Goal: Task Accomplishment & Management: Use online tool/utility

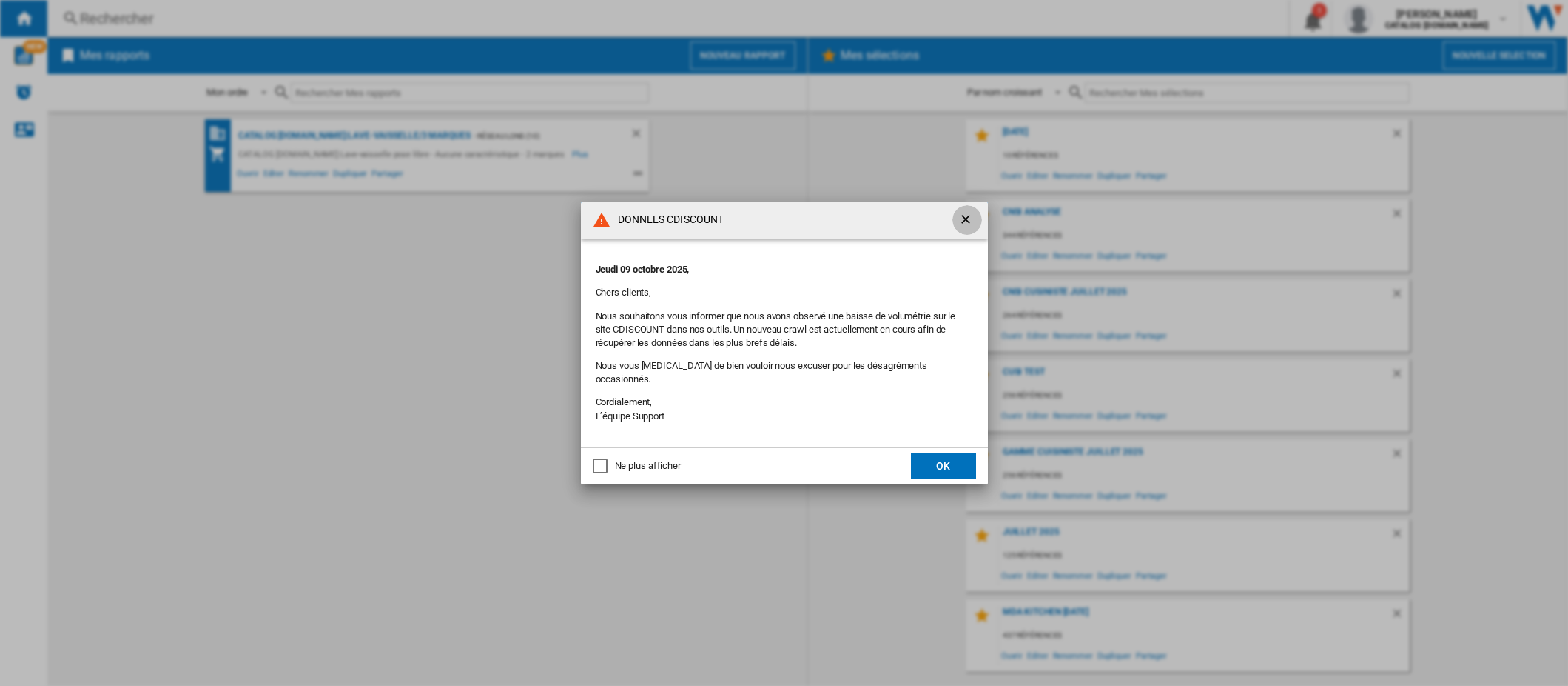
click at [962, 230] on ng-md-icon "getI18NText('BUTTONS.CLOSE_DIALOG')" at bounding box center [967, 220] width 18 height 18
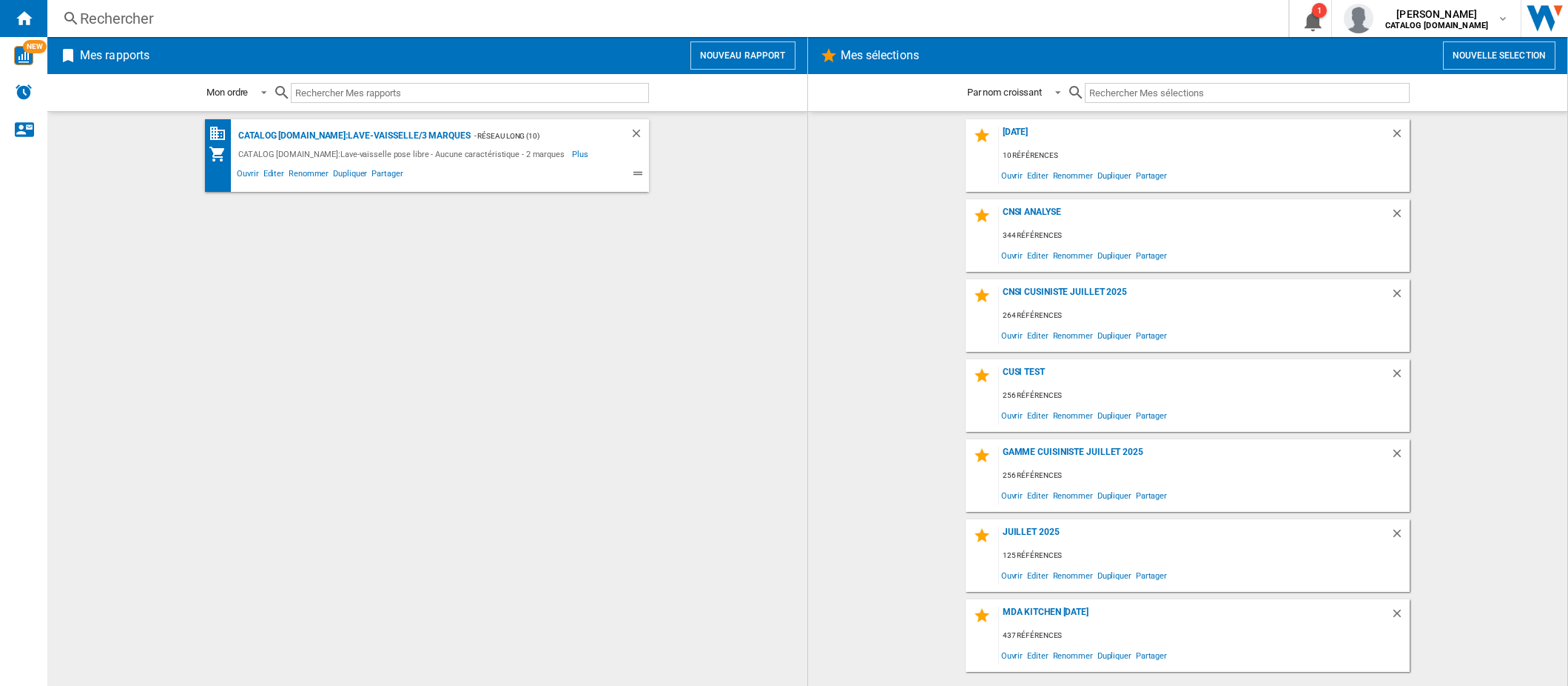
click at [736, 56] on button "Nouveau rapport" at bounding box center [742, 55] width 105 height 28
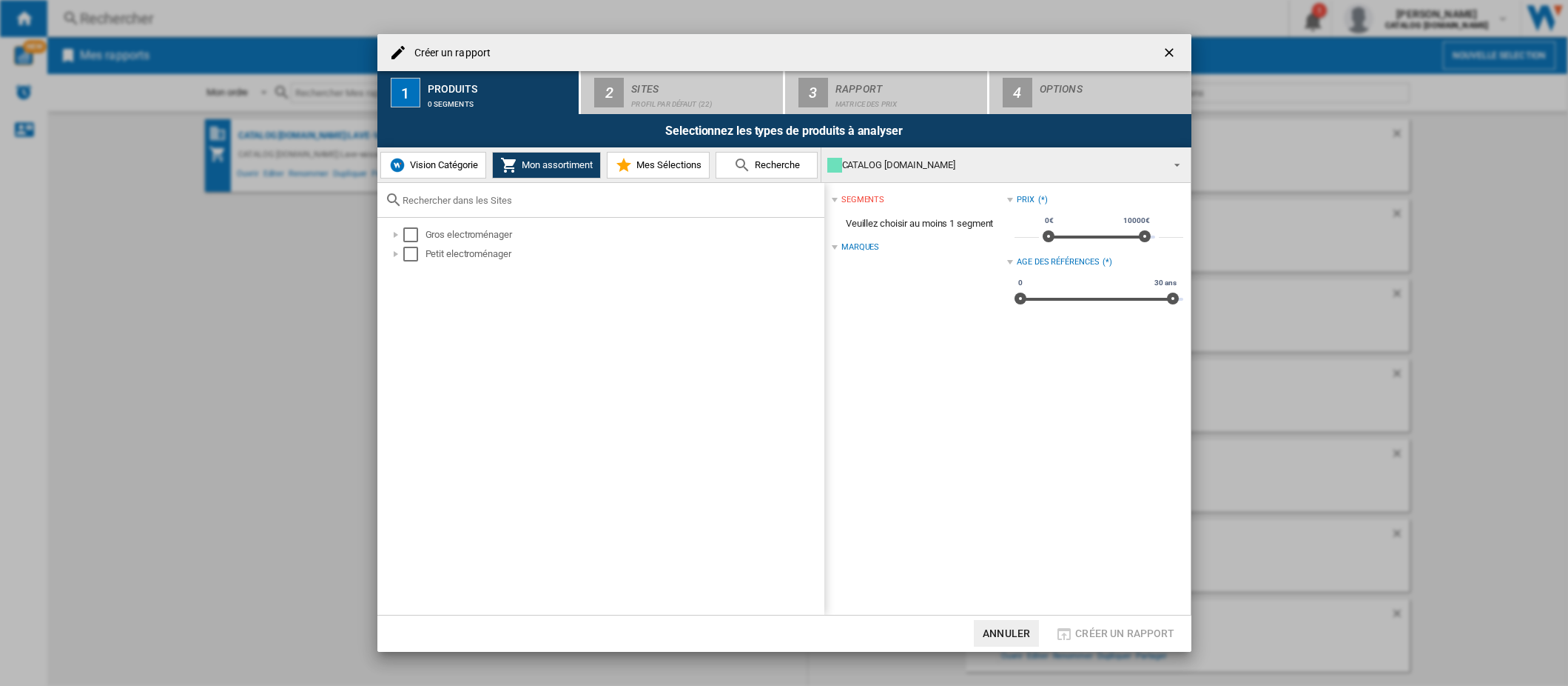
click at [670, 165] on span "Mes Sélections" at bounding box center [667, 165] width 69 height 11
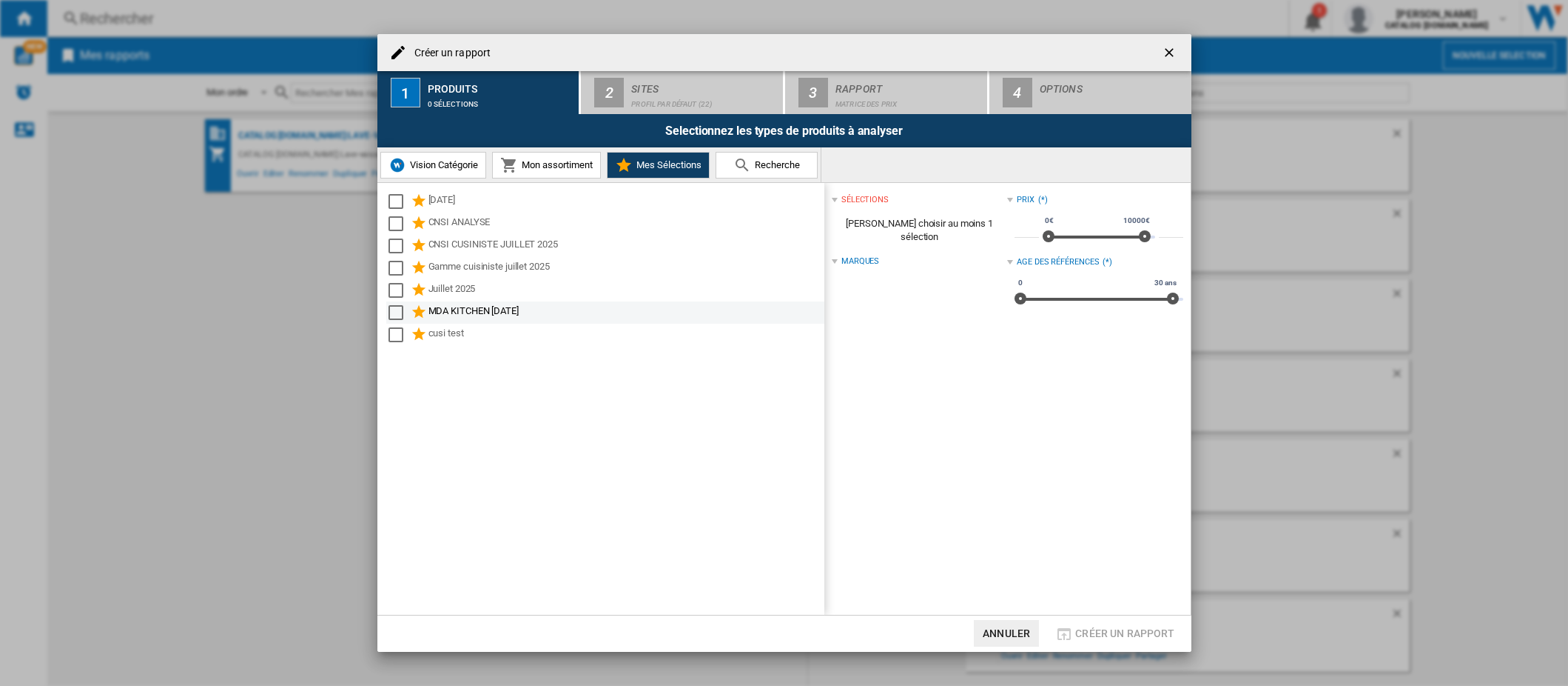
click at [397, 313] on div "Select" at bounding box center [396, 312] width 15 height 15
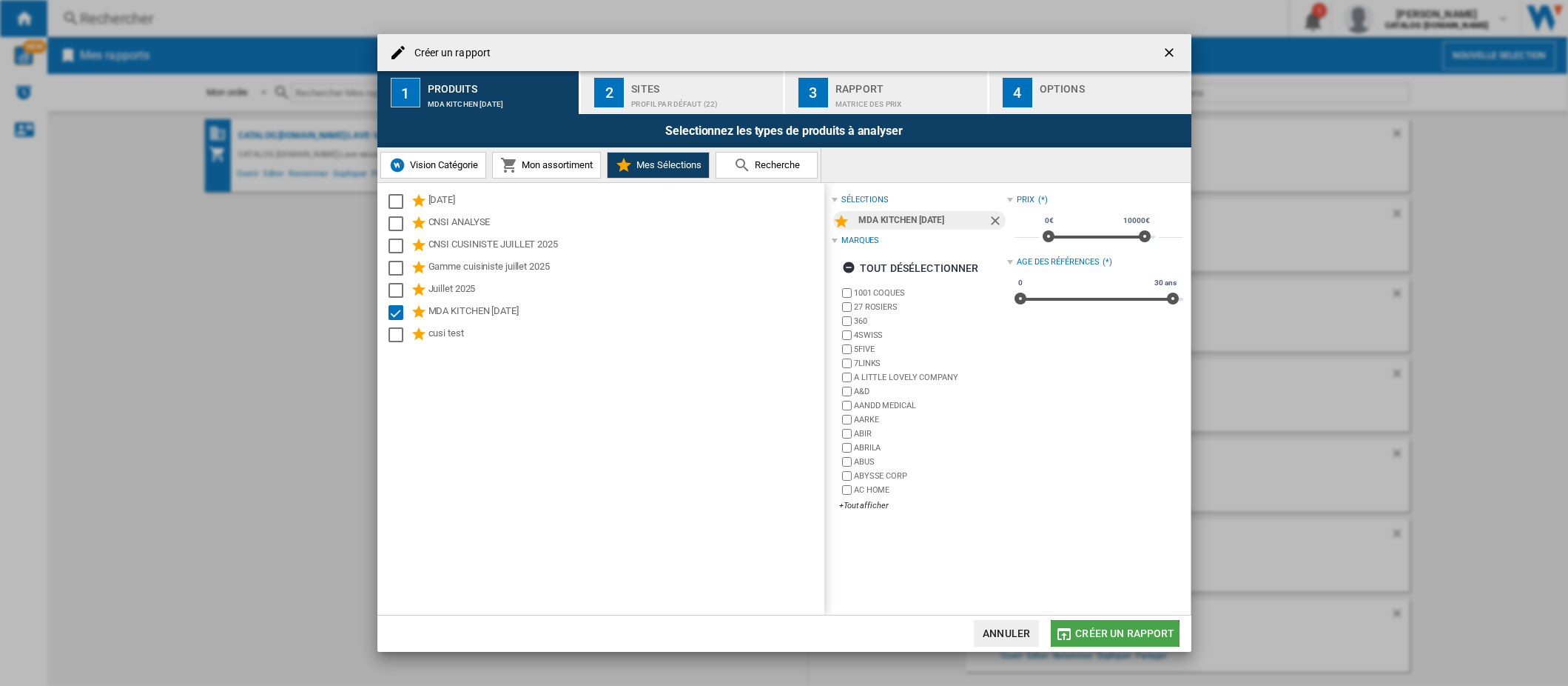
click at [1102, 634] on span "Créer un rapport" at bounding box center [1125, 633] width 99 height 12
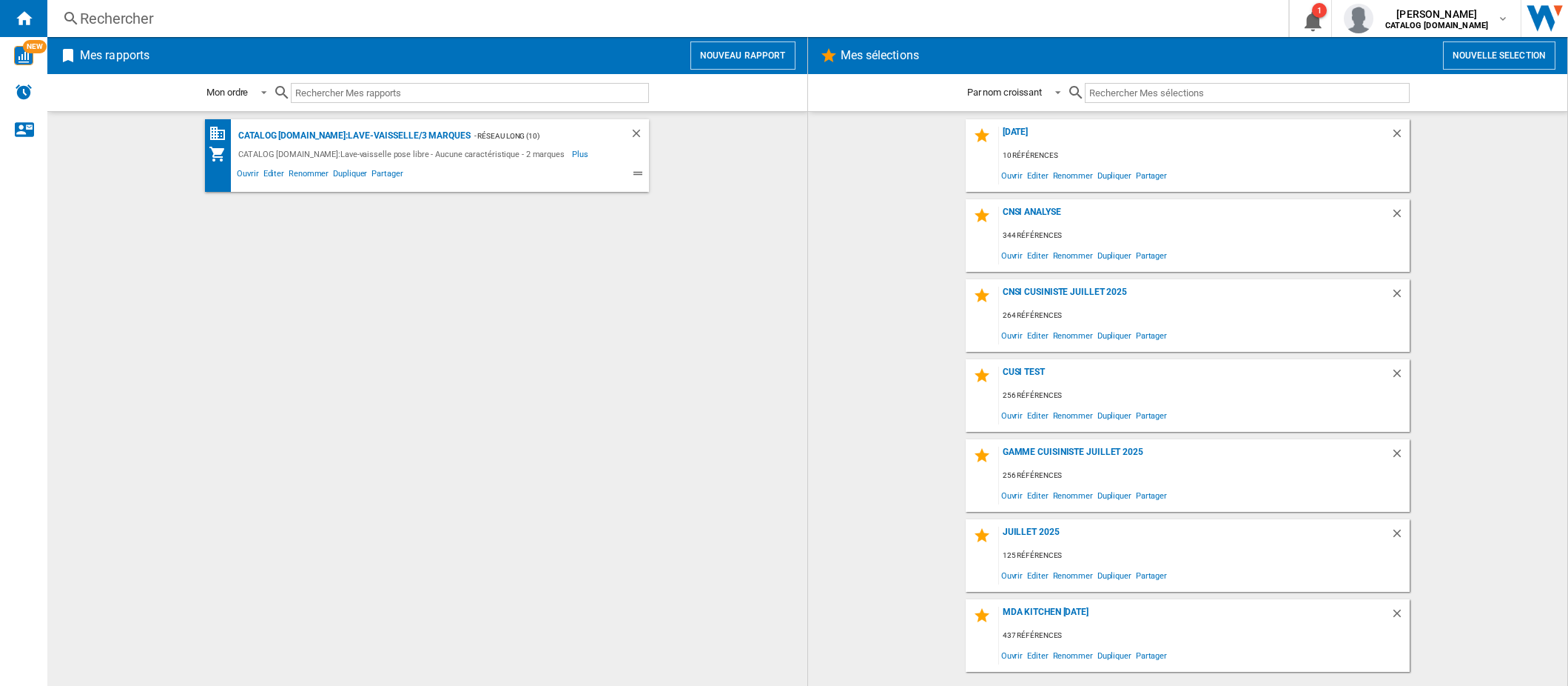
click at [760, 58] on button "Nouveau rapport" at bounding box center [742, 55] width 105 height 28
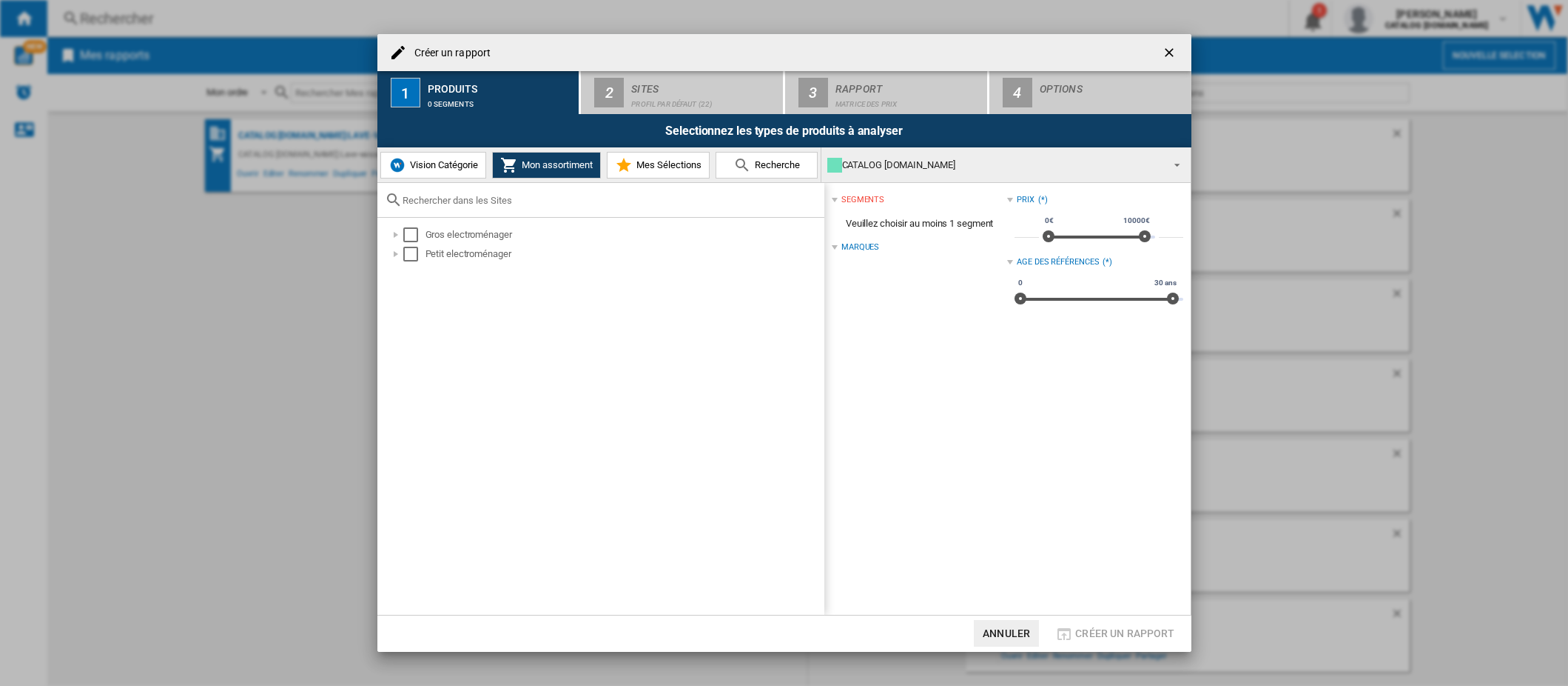
click at [687, 164] on span "Mes Sélections" at bounding box center [667, 165] width 69 height 11
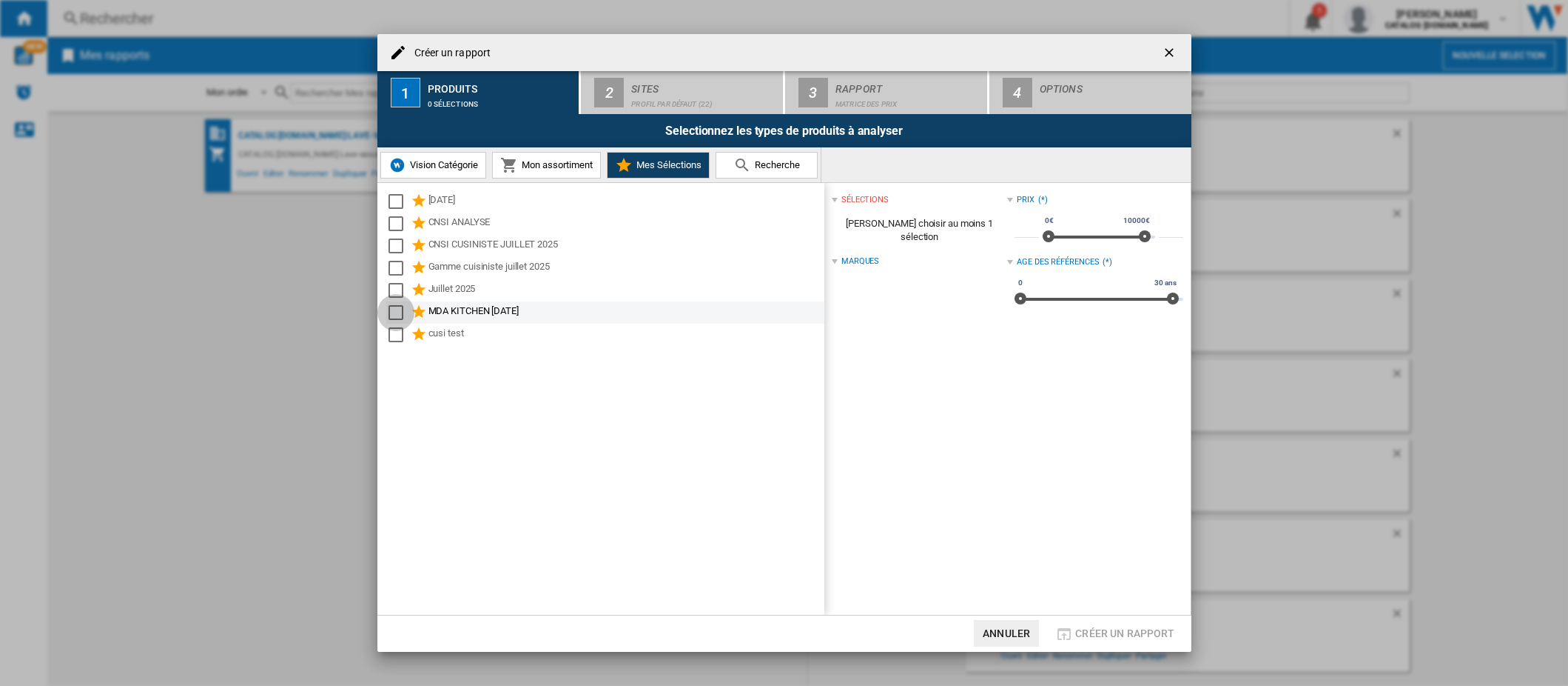
click at [391, 310] on div "Select" at bounding box center [396, 312] width 15 height 15
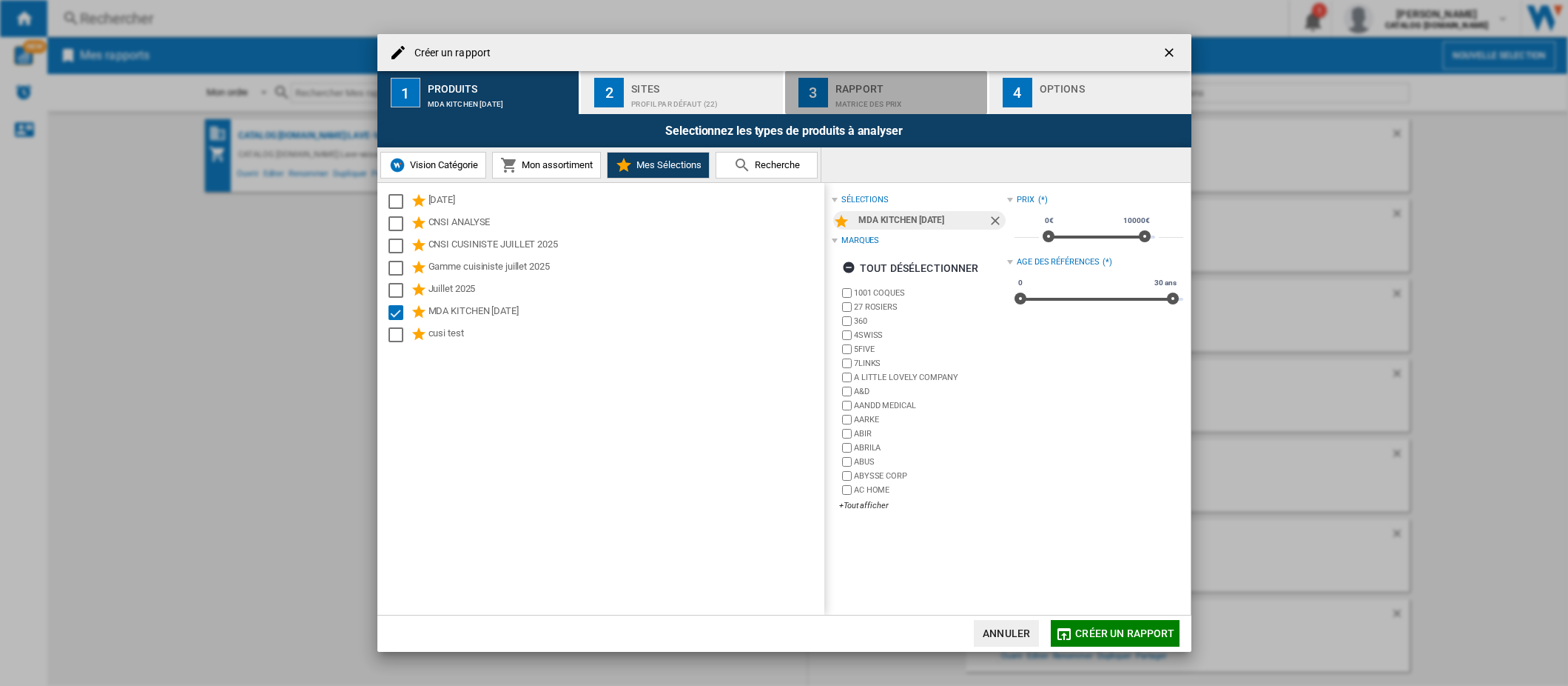
click at [859, 96] on div "Matrice des prix" at bounding box center [909, 100] width 146 height 15
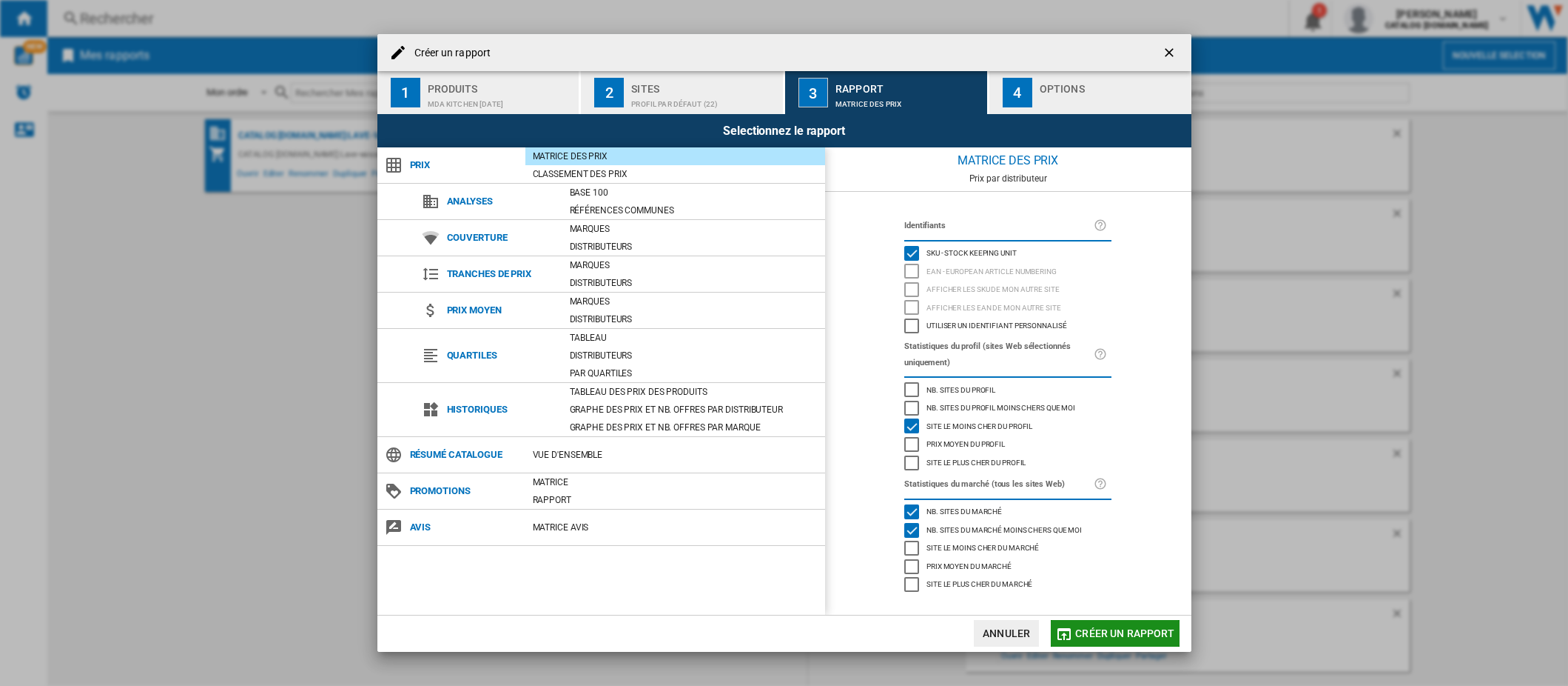
click at [1099, 631] on span "Créer un rapport" at bounding box center [1125, 633] width 99 height 12
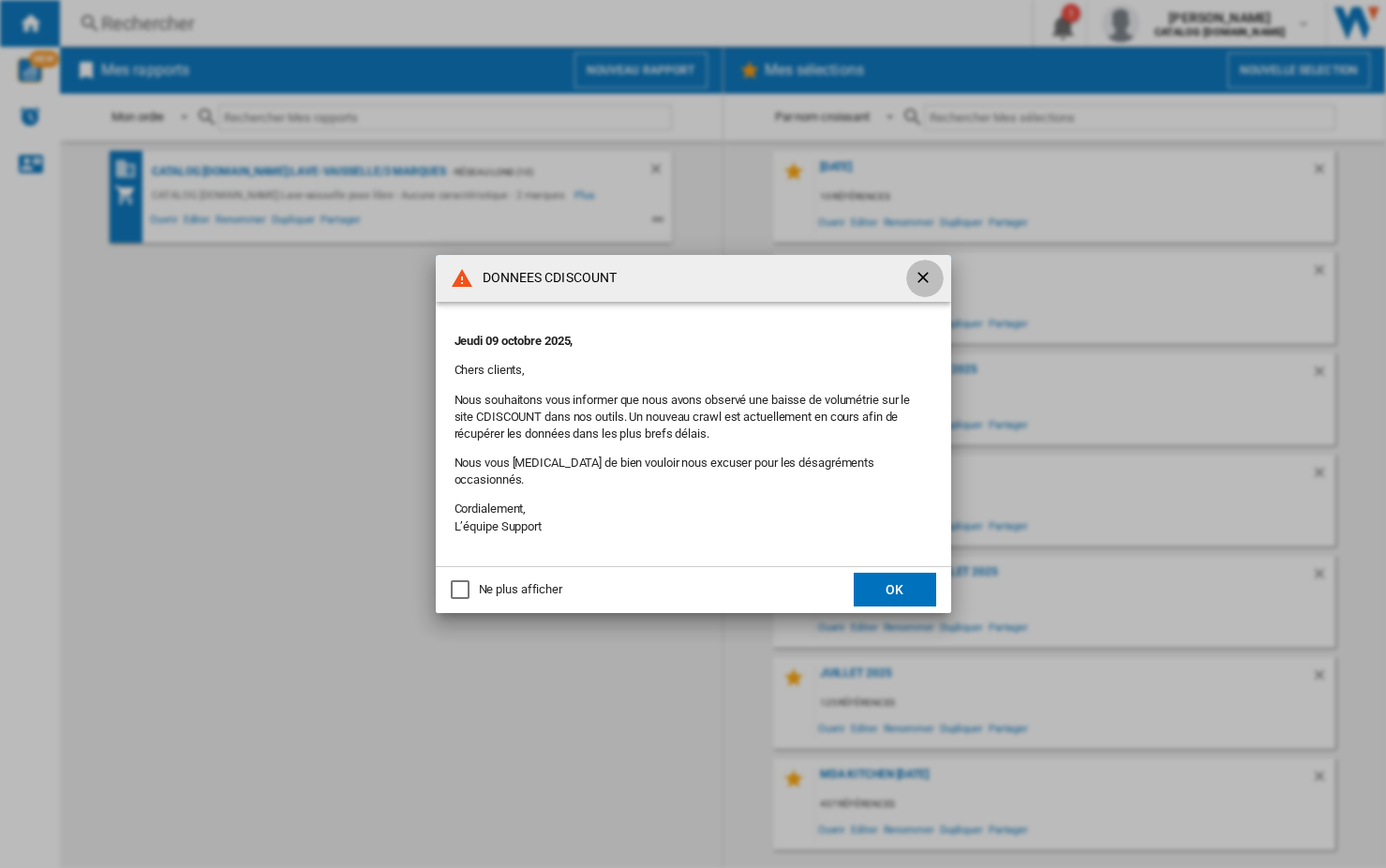
click at [927, 289] on ng-md-icon "getI18NText('BUTTONS.CLOSE_DIALOG')" at bounding box center [925, 278] width 22 height 22
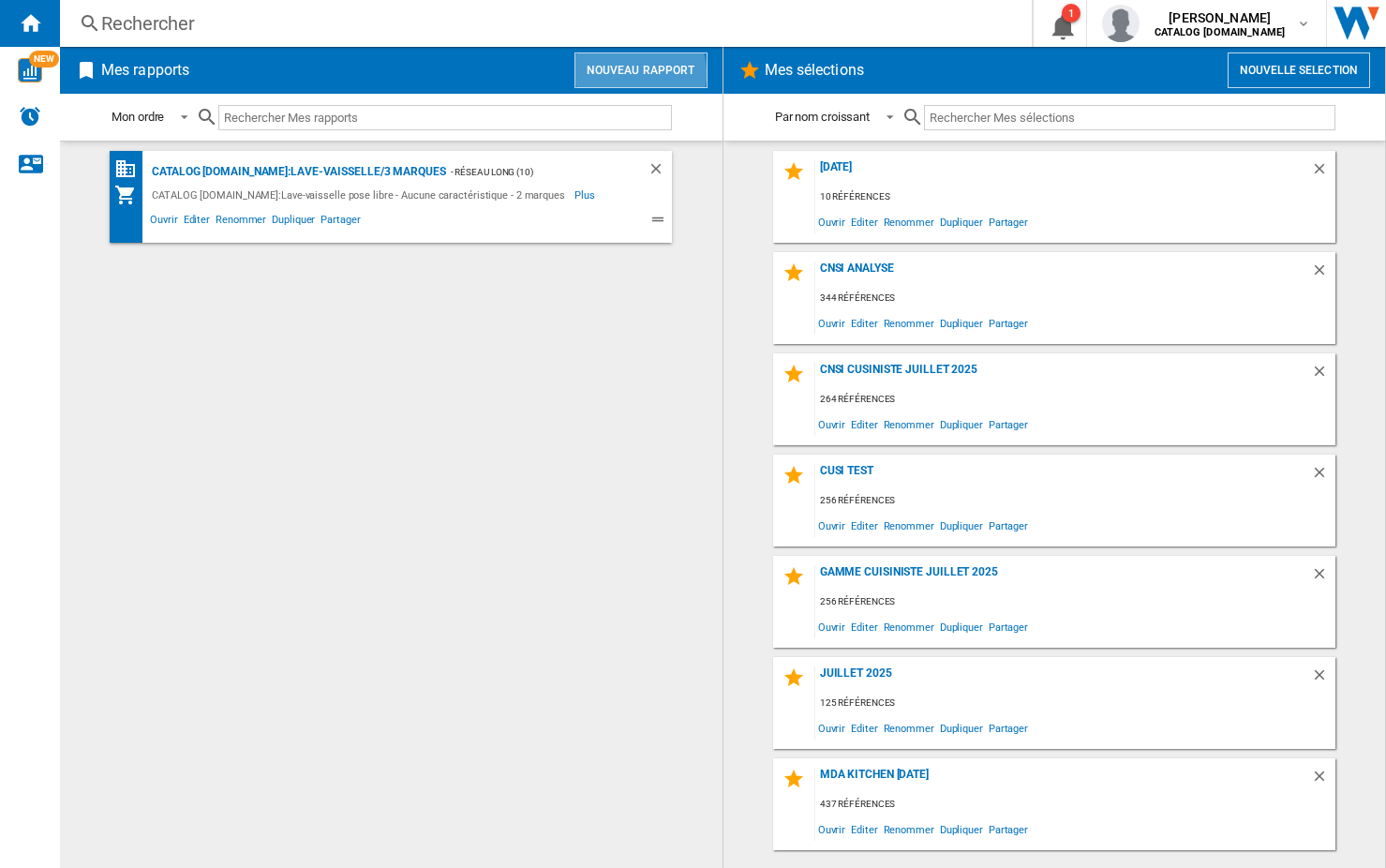
click at [637, 73] on button "Nouveau rapport" at bounding box center [640, 70] width 133 height 36
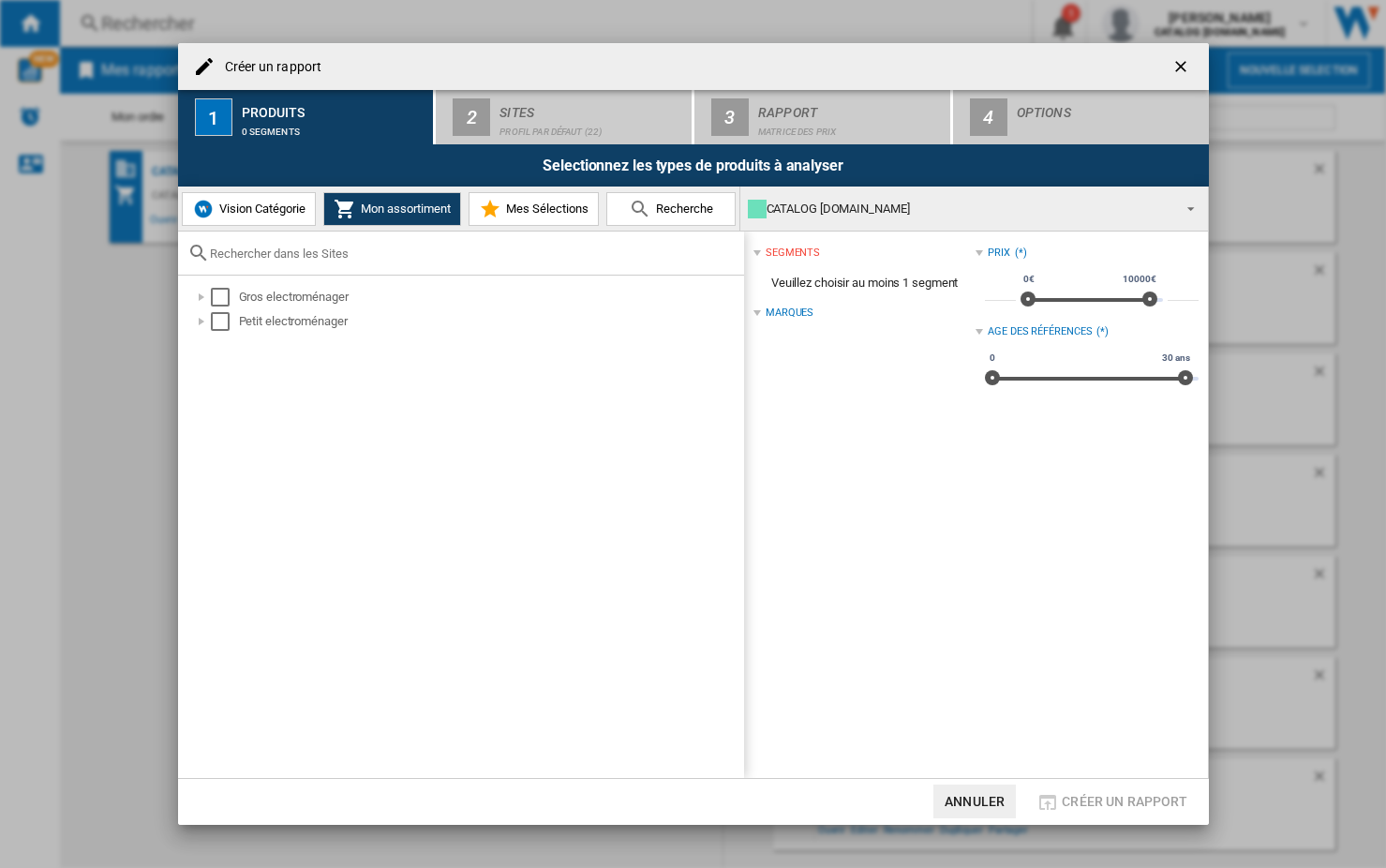
click at [558, 208] on span "Mes Sélections" at bounding box center [545, 208] width 88 height 14
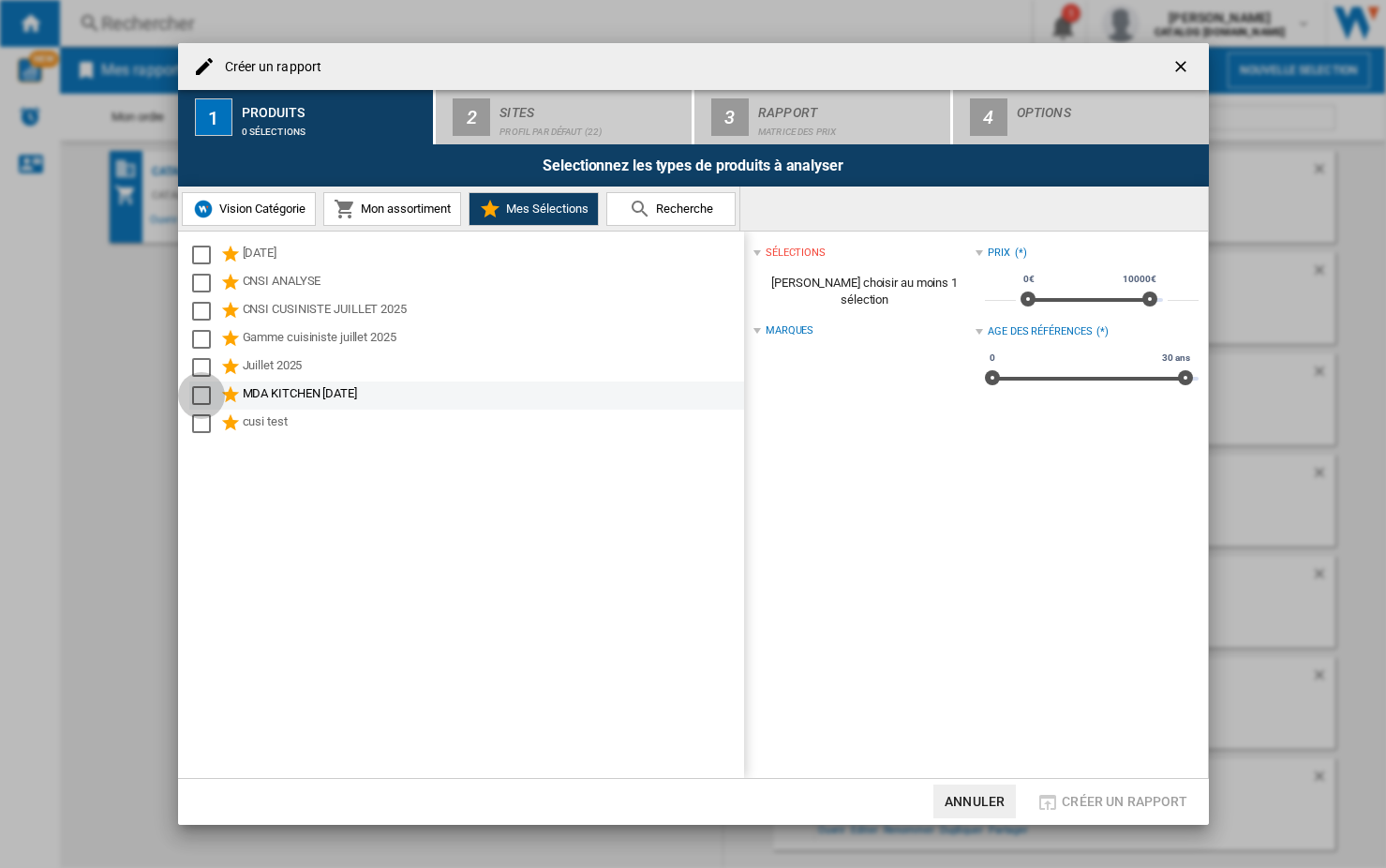
click at [203, 396] on div "Select" at bounding box center [201, 395] width 18 height 18
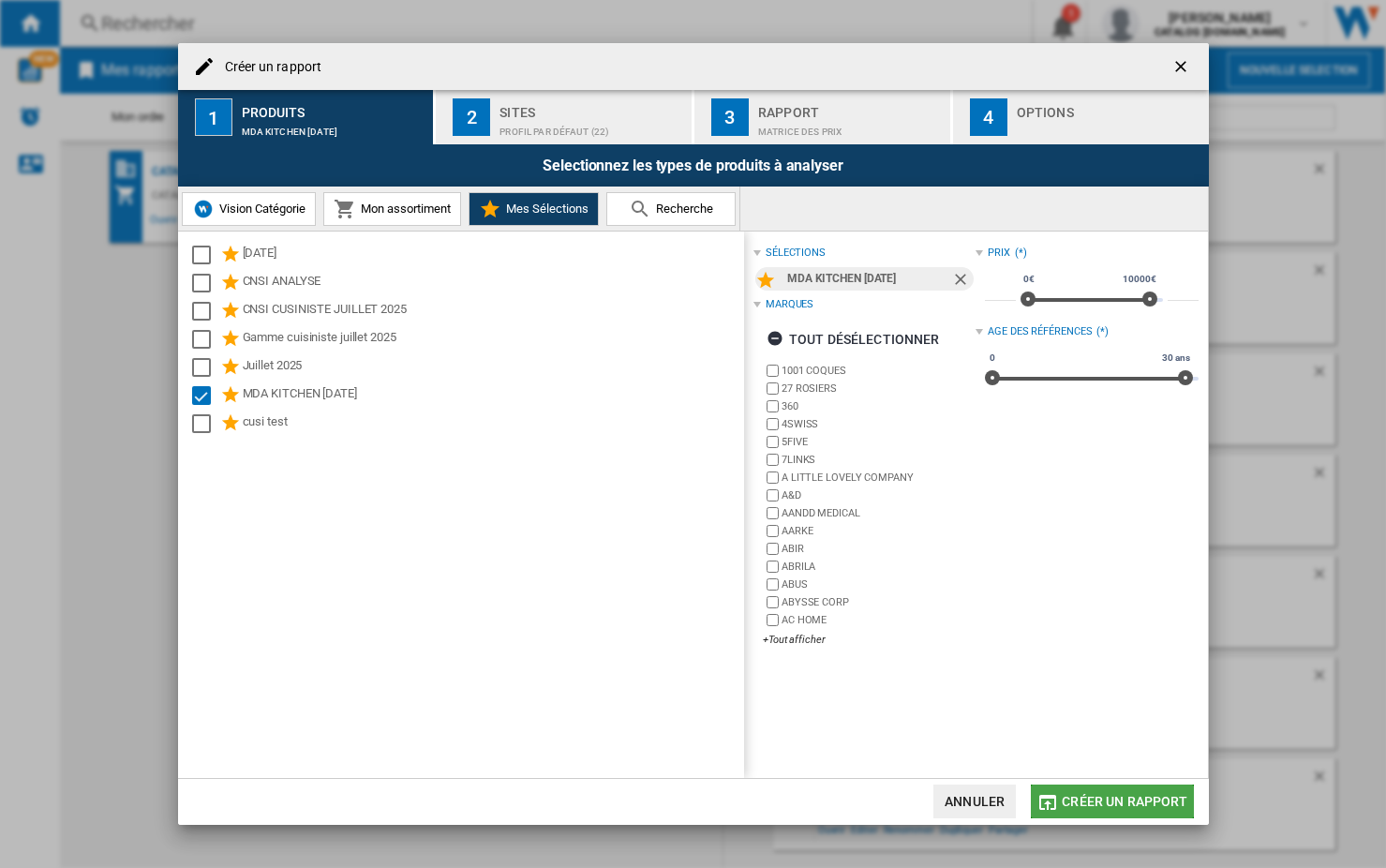
click at [1110, 794] on span "Créer un rapport" at bounding box center [1124, 801] width 126 height 15
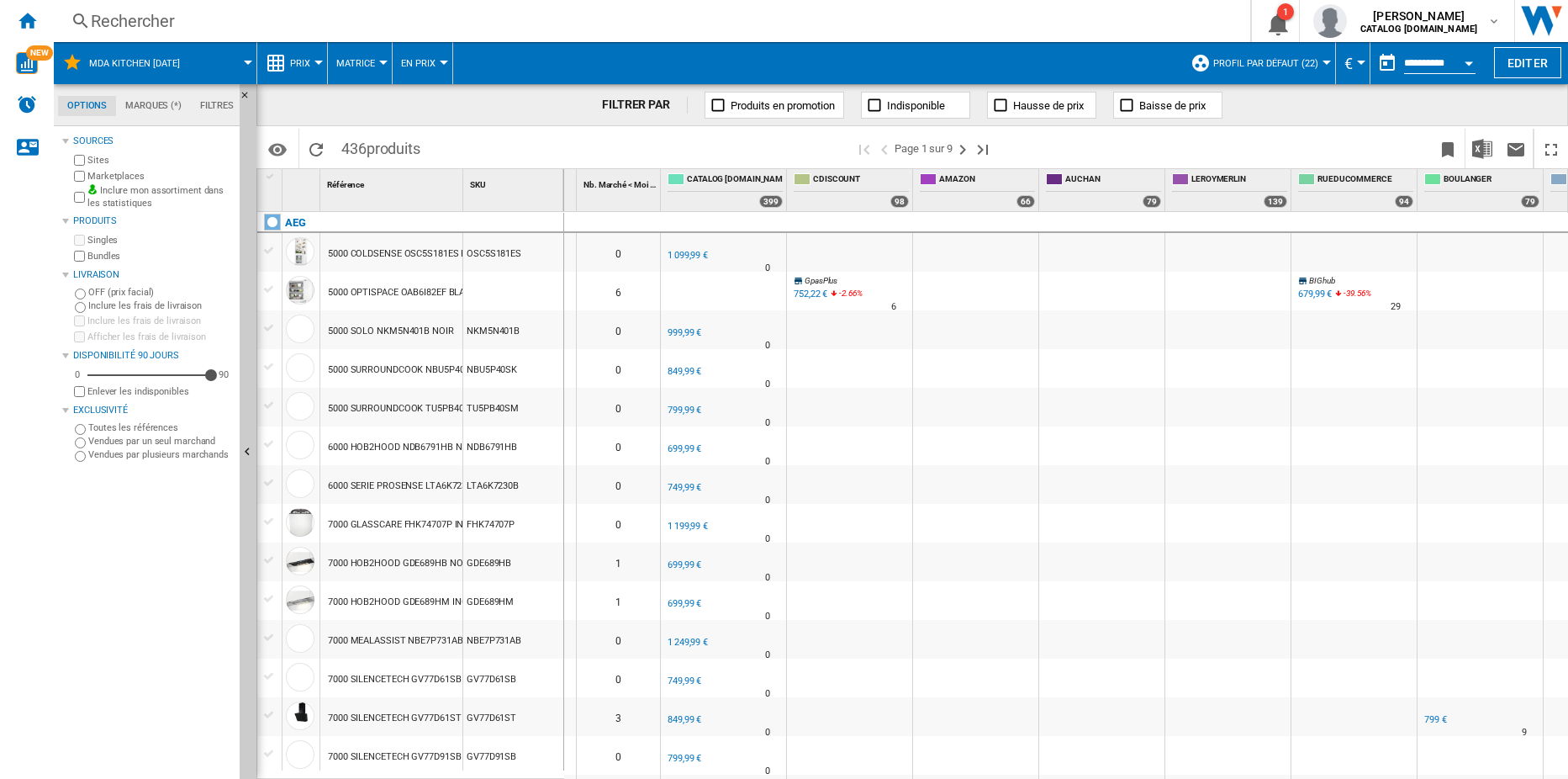
scroll to position [0, 196]
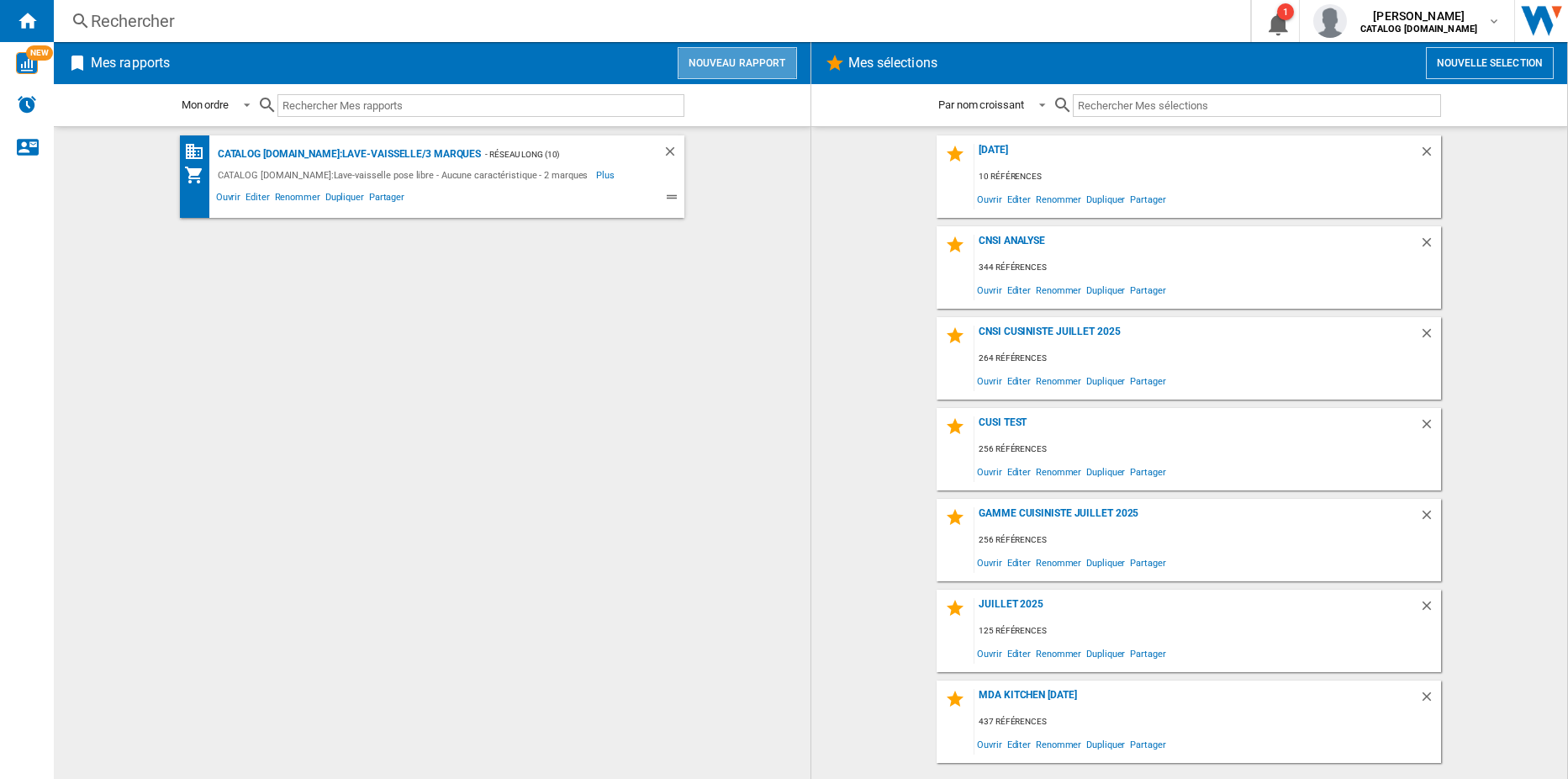
click at [760, 62] on button "Nouveau rapport" at bounding box center [737, 63] width 120 height 32
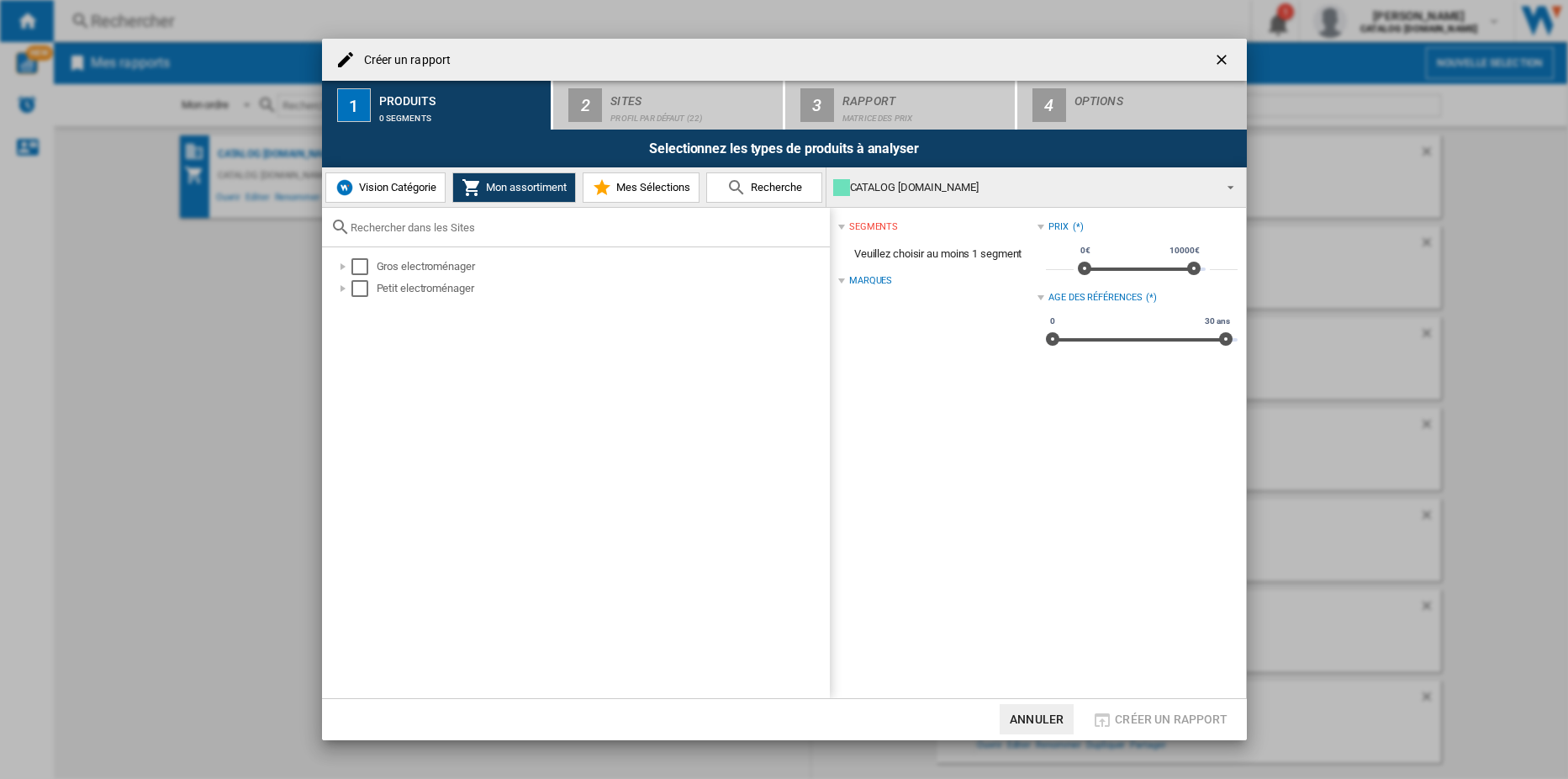
click at [639, 188] on span "Mes Sélections" at bounding box center [651, 187] width 79 height 12
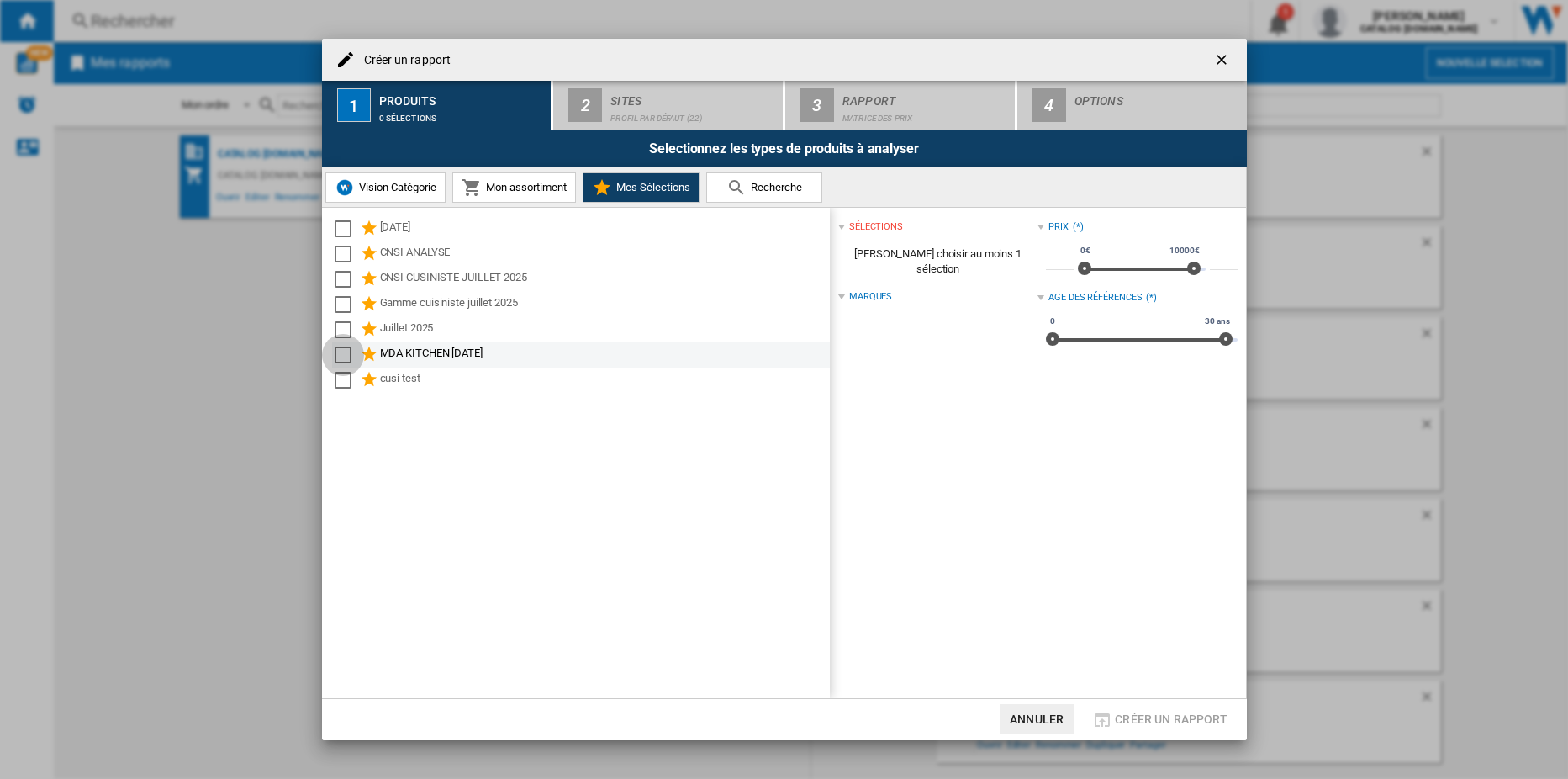
click at [342, 352] on div "Select" at bounding box center [342, 355] width 17 height 17
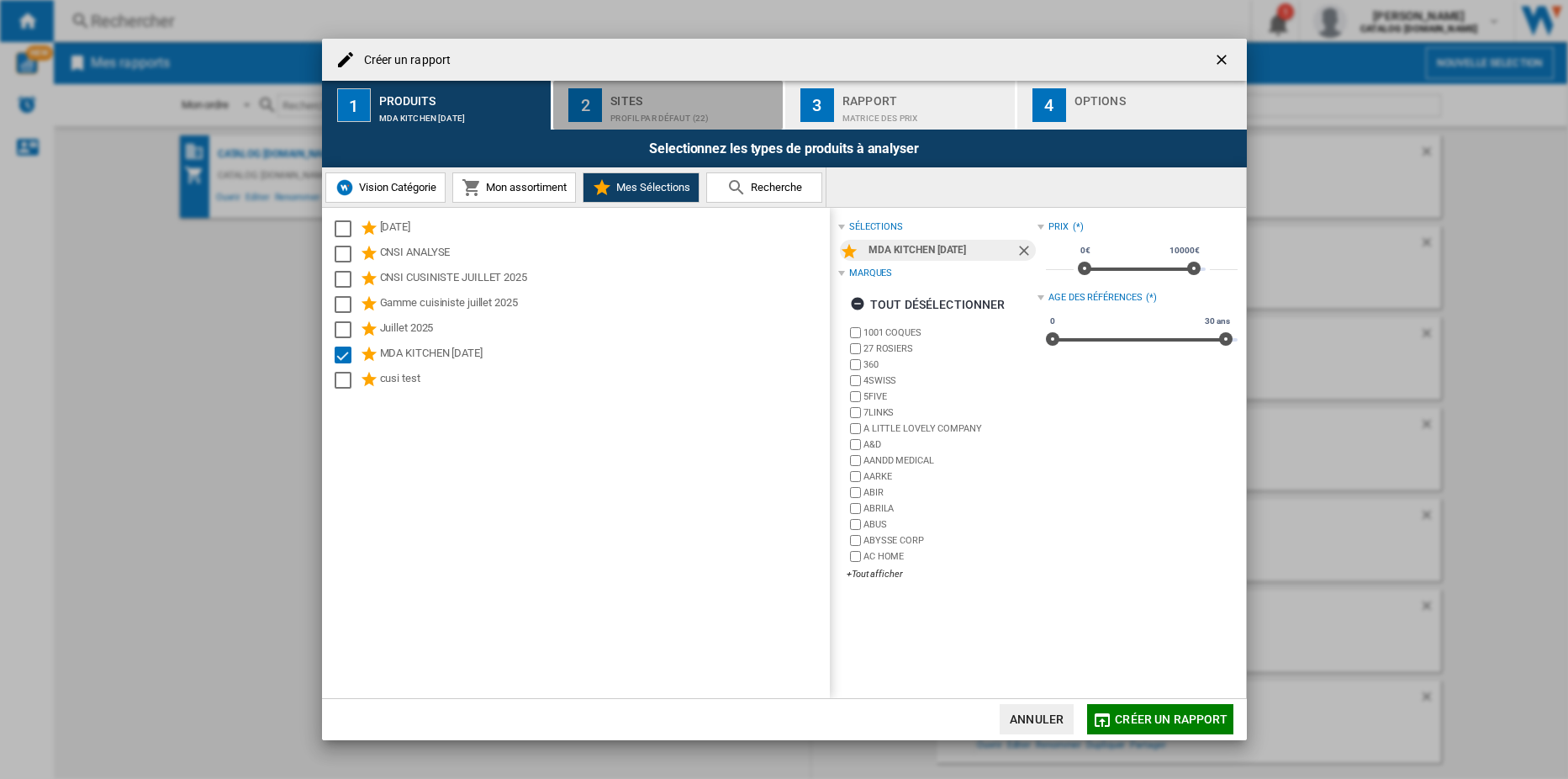
click at [633, 114] on div "Profil par défaut (22)" at bounding box center [693, 114] width 166 height 17
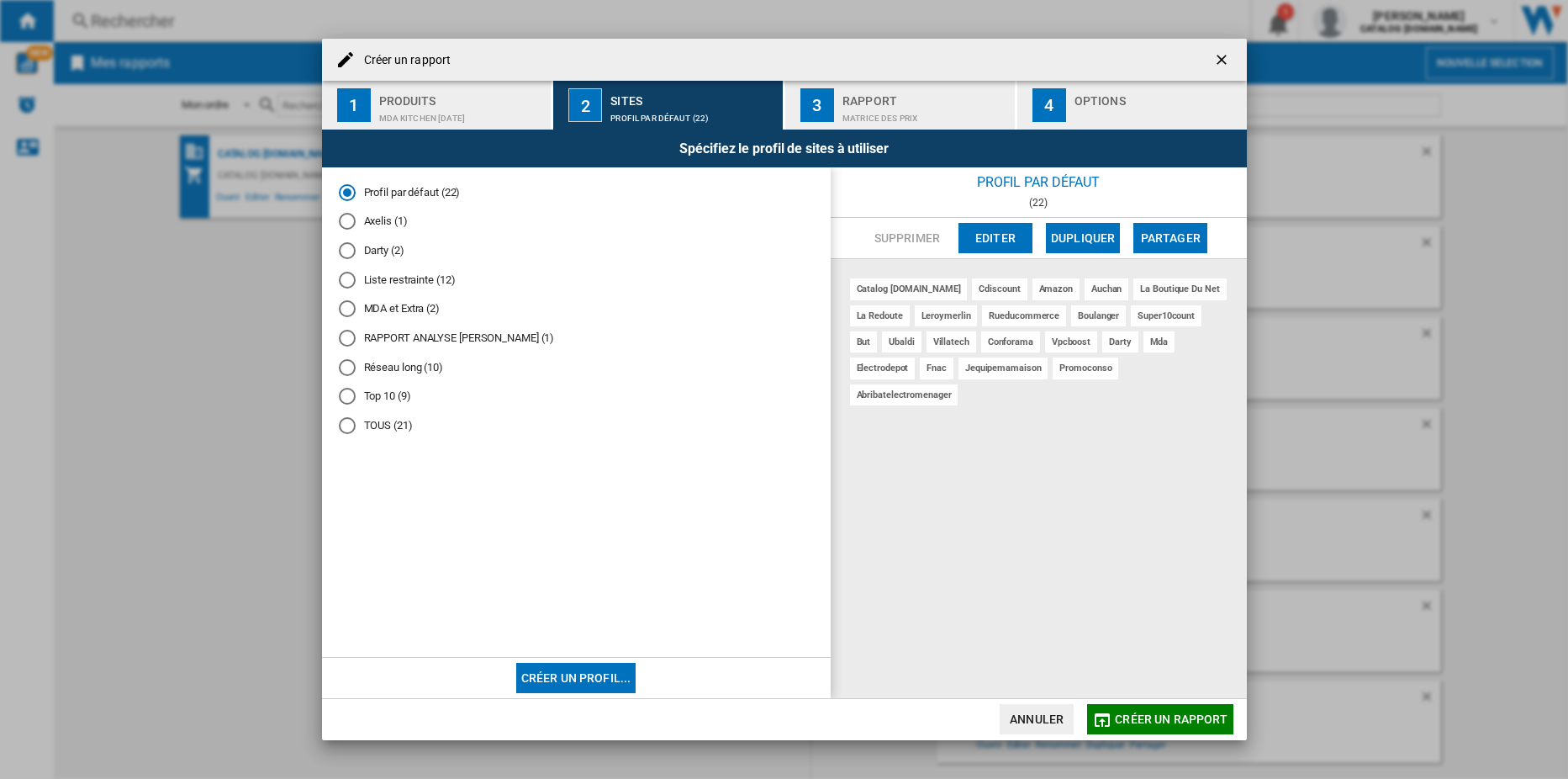
drag, startPoint x: 565, startPoint y: 670, endPoint x: 465, endPoint y: 553, distance: 153.9
click at [465, 553] on span "Créer un ..." at bounding box center [576, 542] width 475 height 193
click at [918, 282] on div "catalog [DOMAIN_NAME]" at bounding box center [909, 289] width 118 height 21
click at [567, 677] on button "Créer un profil..." at bounding box center [576, 678] width 120 height 31
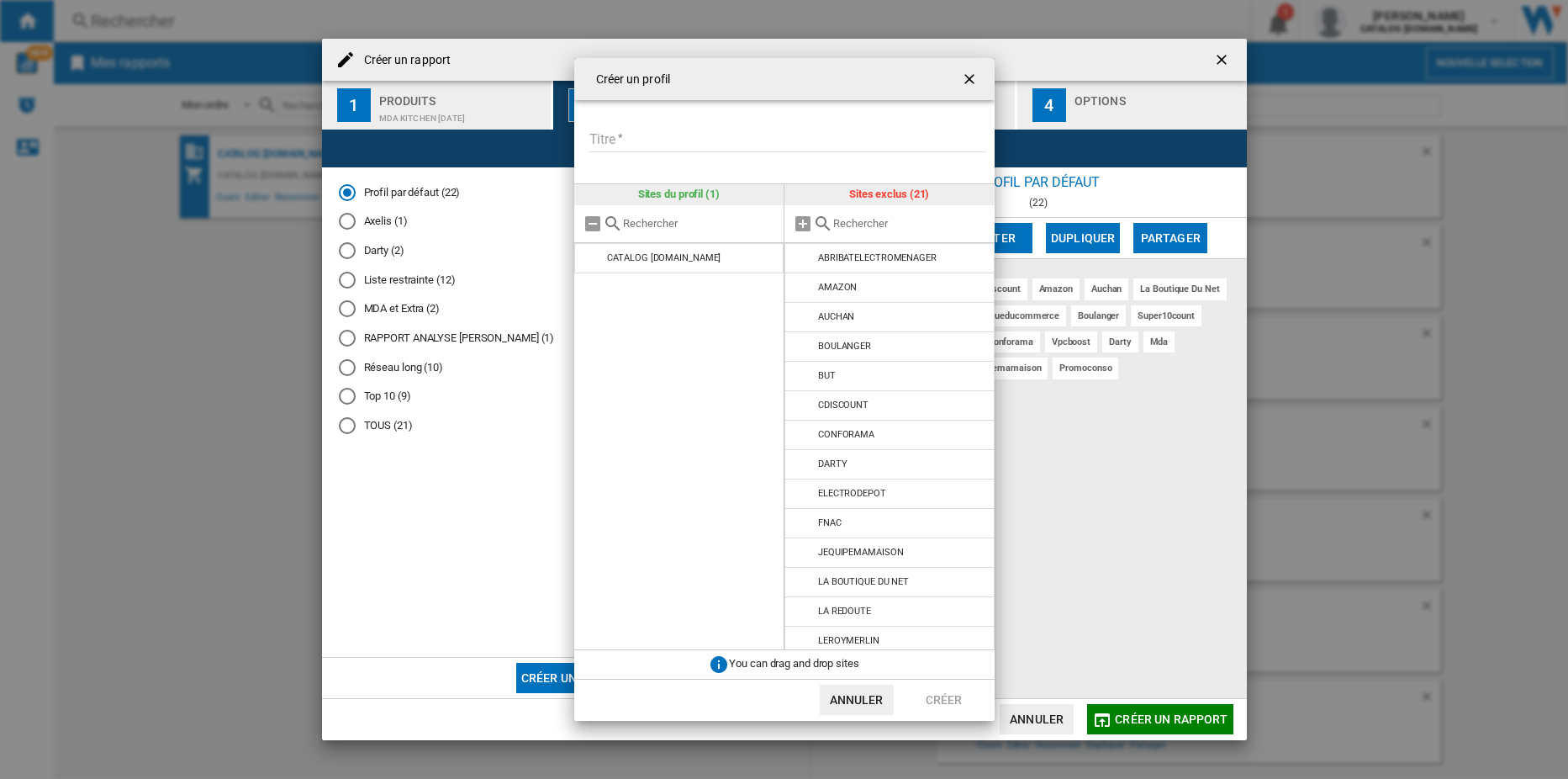
click at [1130, 452] on div "Créer un profil Titre Veuillez donner un titre à votre profil Sites du profil (…" at bounding box center [784, 390] width 1568 height 779
click at [878, 700] on button "Annuler" at bounding box center [856, 700] width 74 height 31
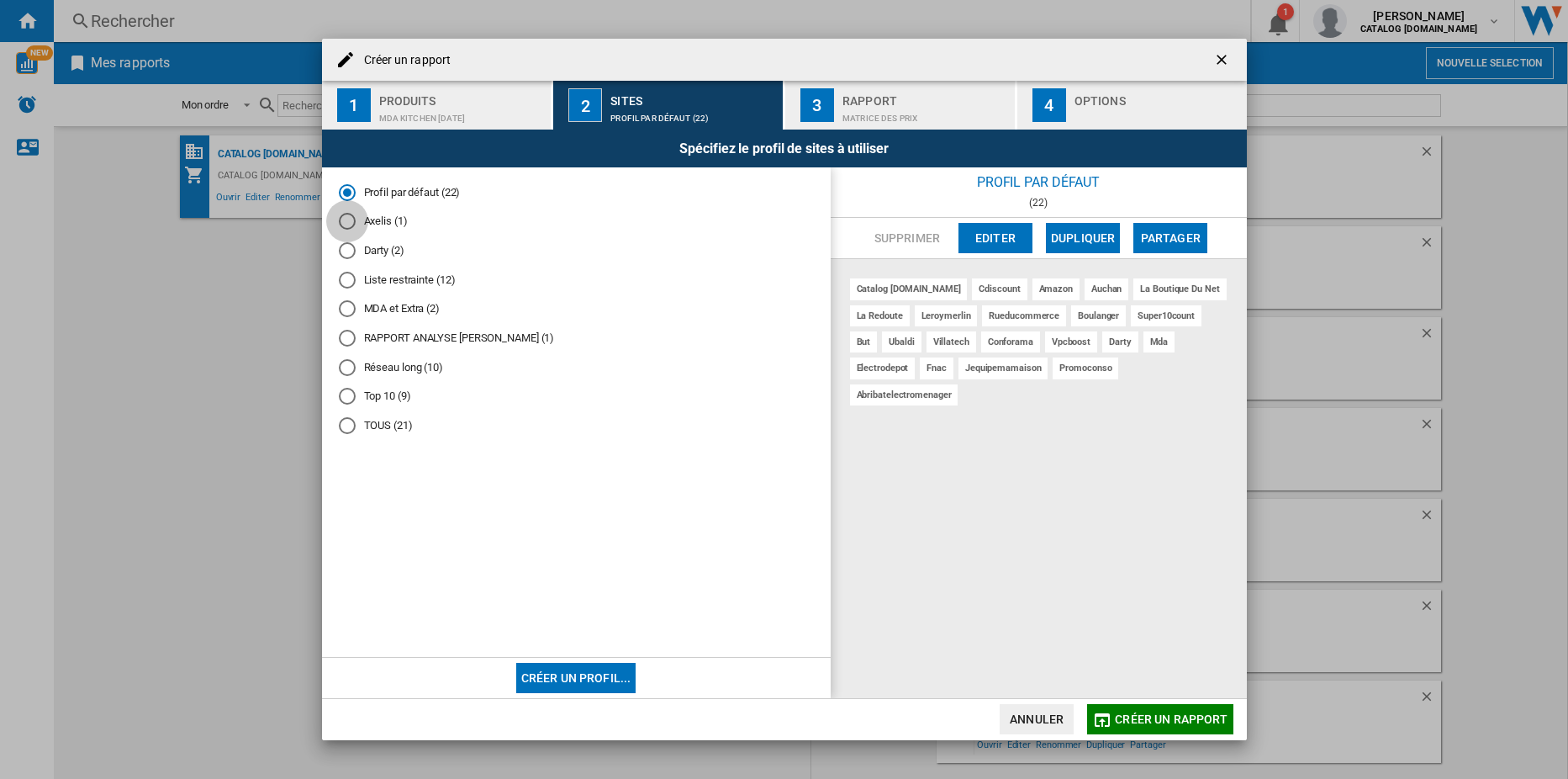
click at [345, 218] on div "Axelis (1)" at bounding box center [347, 221] width 17 height 17
click at [344, 195] on div "Profil par défaut (22)" at bounding box center [347, 192] width 17 height 17
click at [1005, 231] on button "Editer" at bounding box center [995, 238] width 74 height 31
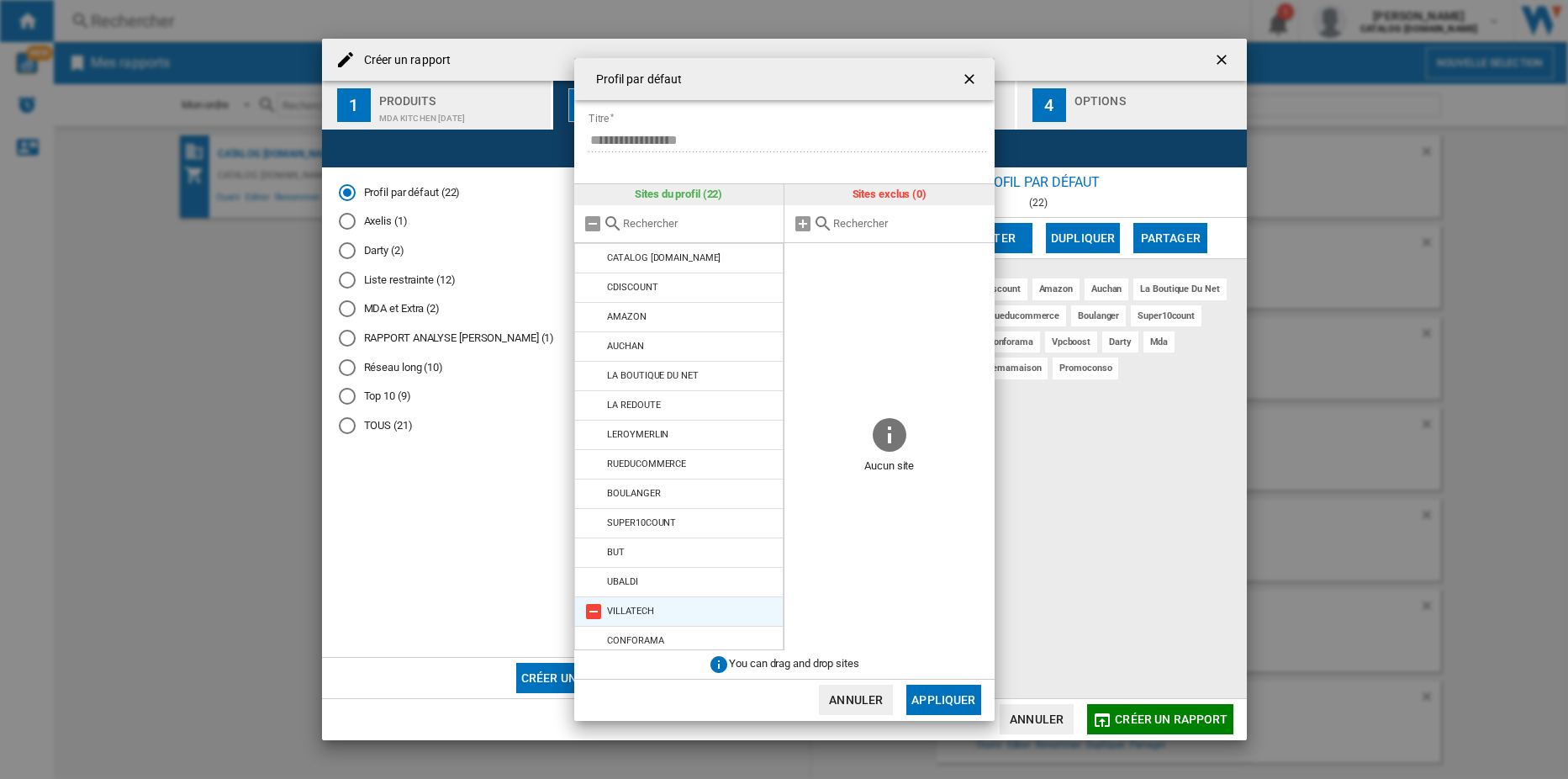
click at [686, 613] on li "VILLATECH" at bounding box center [679, 611] width 210 height 31
click at [595, 262] on md-icon "Profil par ..." at bounding box center [593, 258] width 20 height 20
click at [595, 284] on md-icon "Profil par ..." at bounding box center [593, 287] width 20 height 20
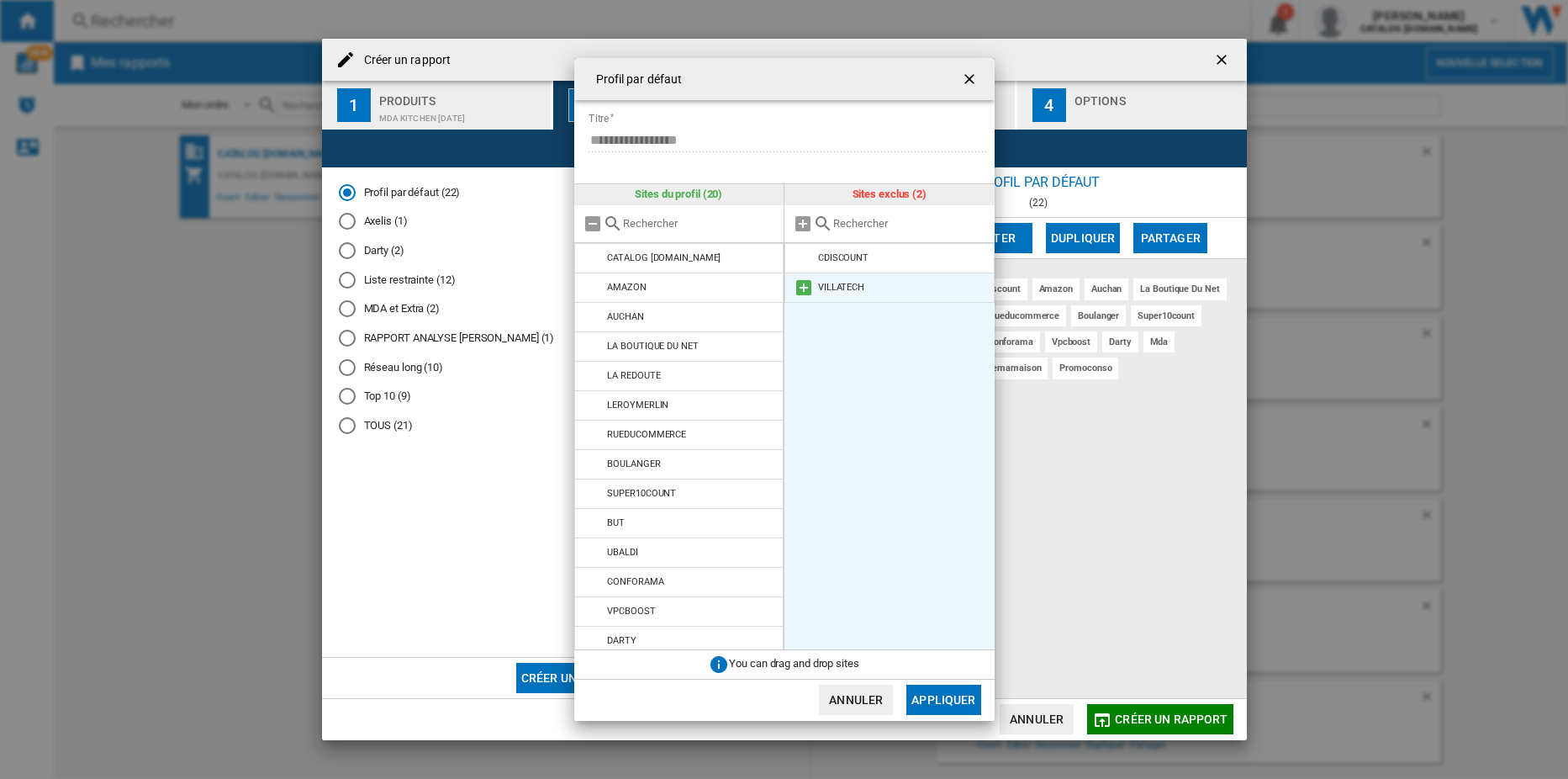
click at [836, 284] on div "VILLATECH" at bounding box center [841, 287] width 46 height 11
click at [808, 290] on md-icon "Profil par ..." at bounding box center [803, 287] width 20 height 20
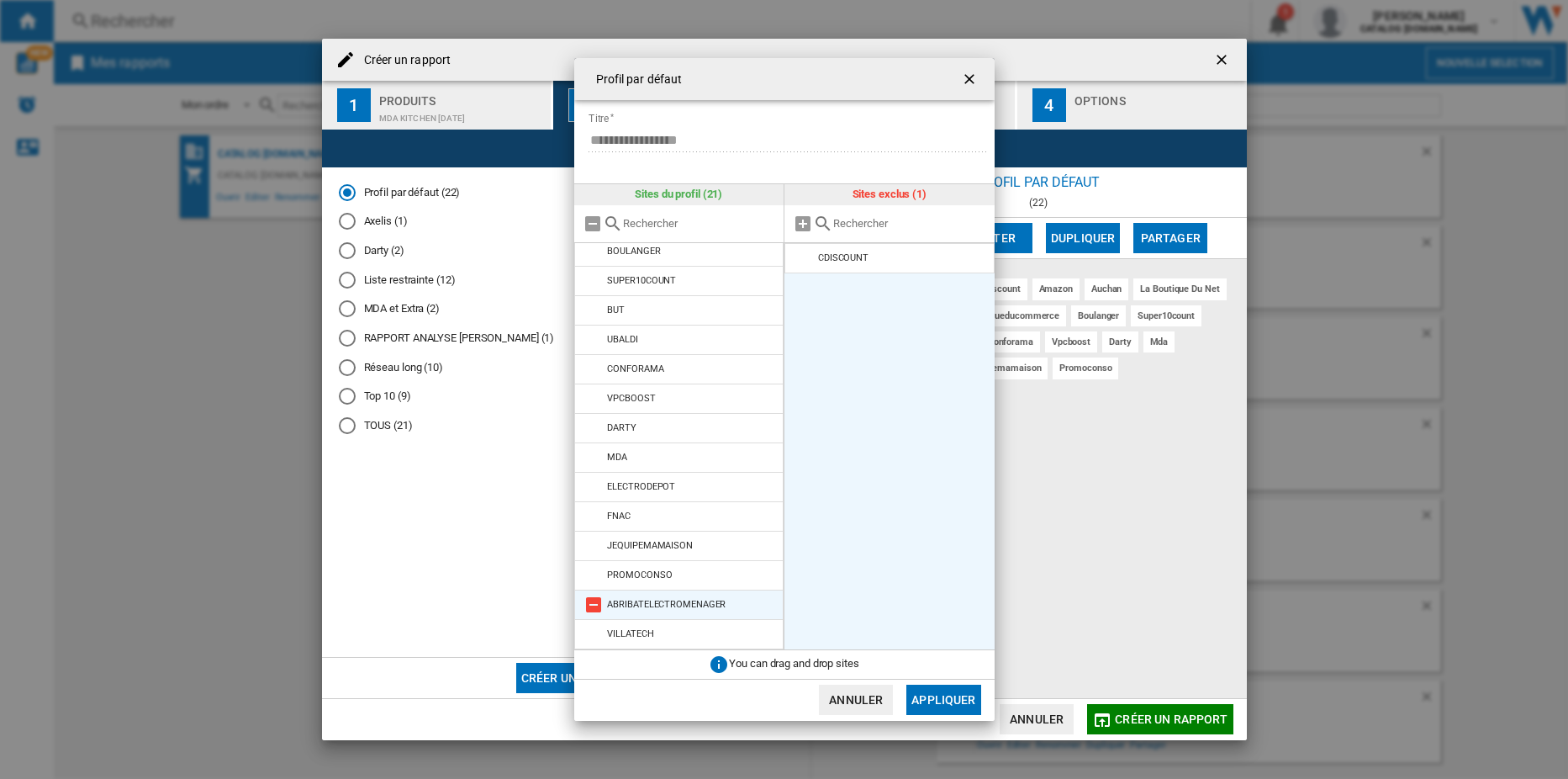
click at [670, 603] on div "ABRIBATELECTROMENAGER" at bounding box center [666, 604] width 119 height 11
click at [666, 581] on li "PROMOCONSO" at bounding box center [679, 575] width 210 height 31
click at [588, 574] on md-icon "Profil par ..." at bounding box center [593, 575] width 20 height 20
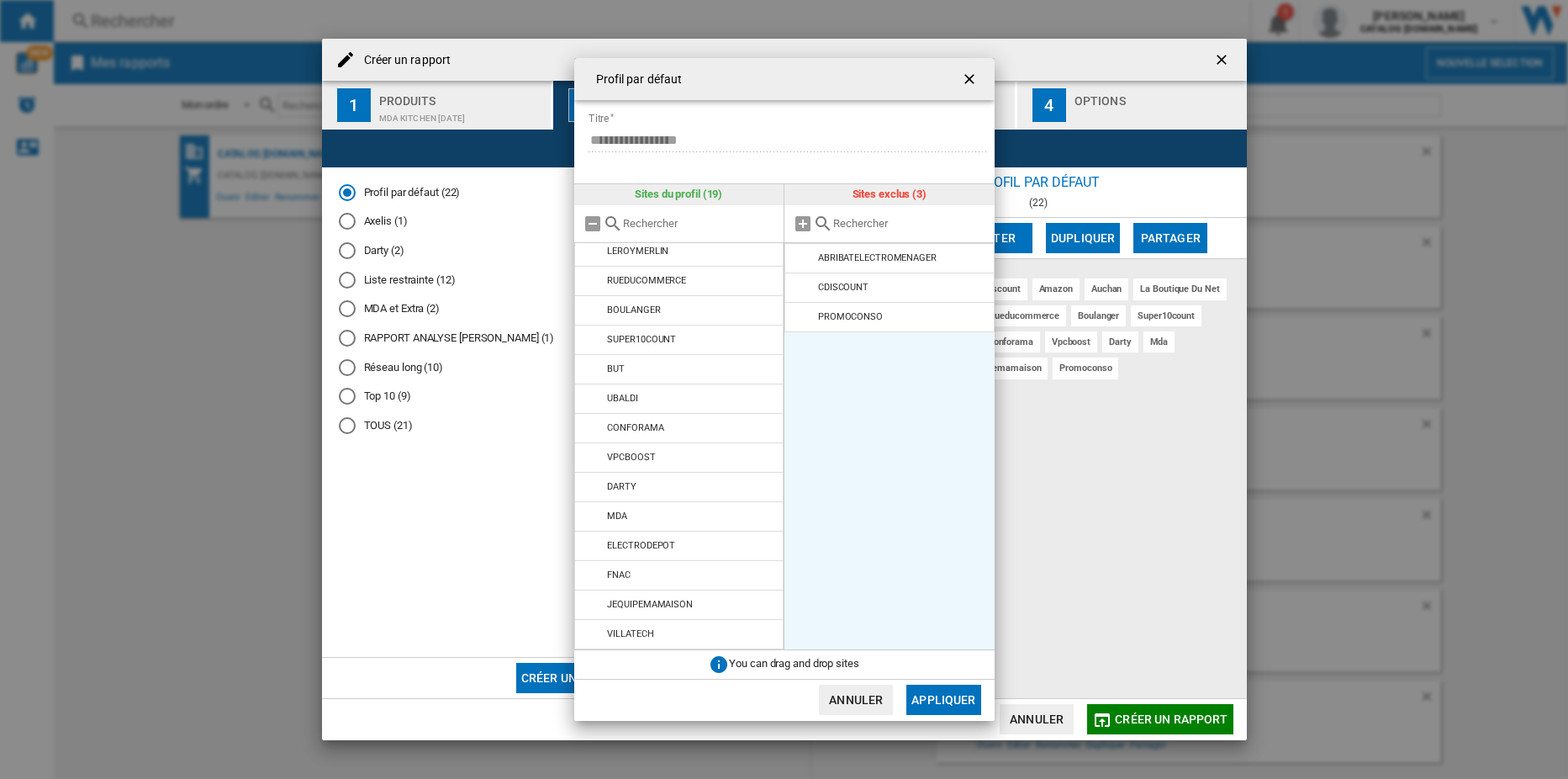
scroll to position [154, 0]
click at [588, 602] on md-icon "Profil par ..." at bounding box center [593, 604] width 20 height 20
click at [588, 581] on md-icon "Profil par ..." at bounding box center [593, 575] width 20 height 20
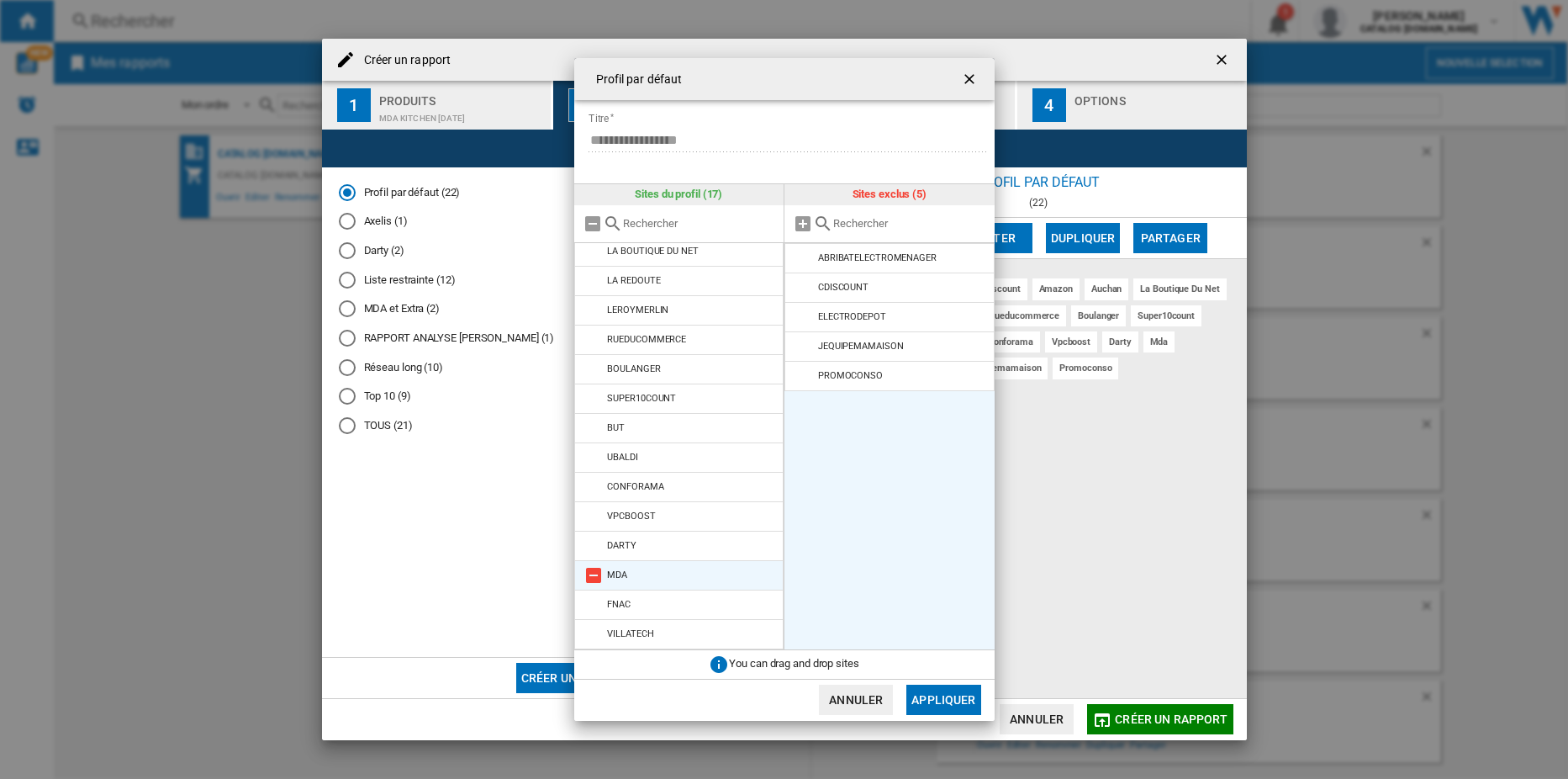
click at [588, 574] on md-icon "Profil par ..." at bounding box center [593, 575] width 20 height 20
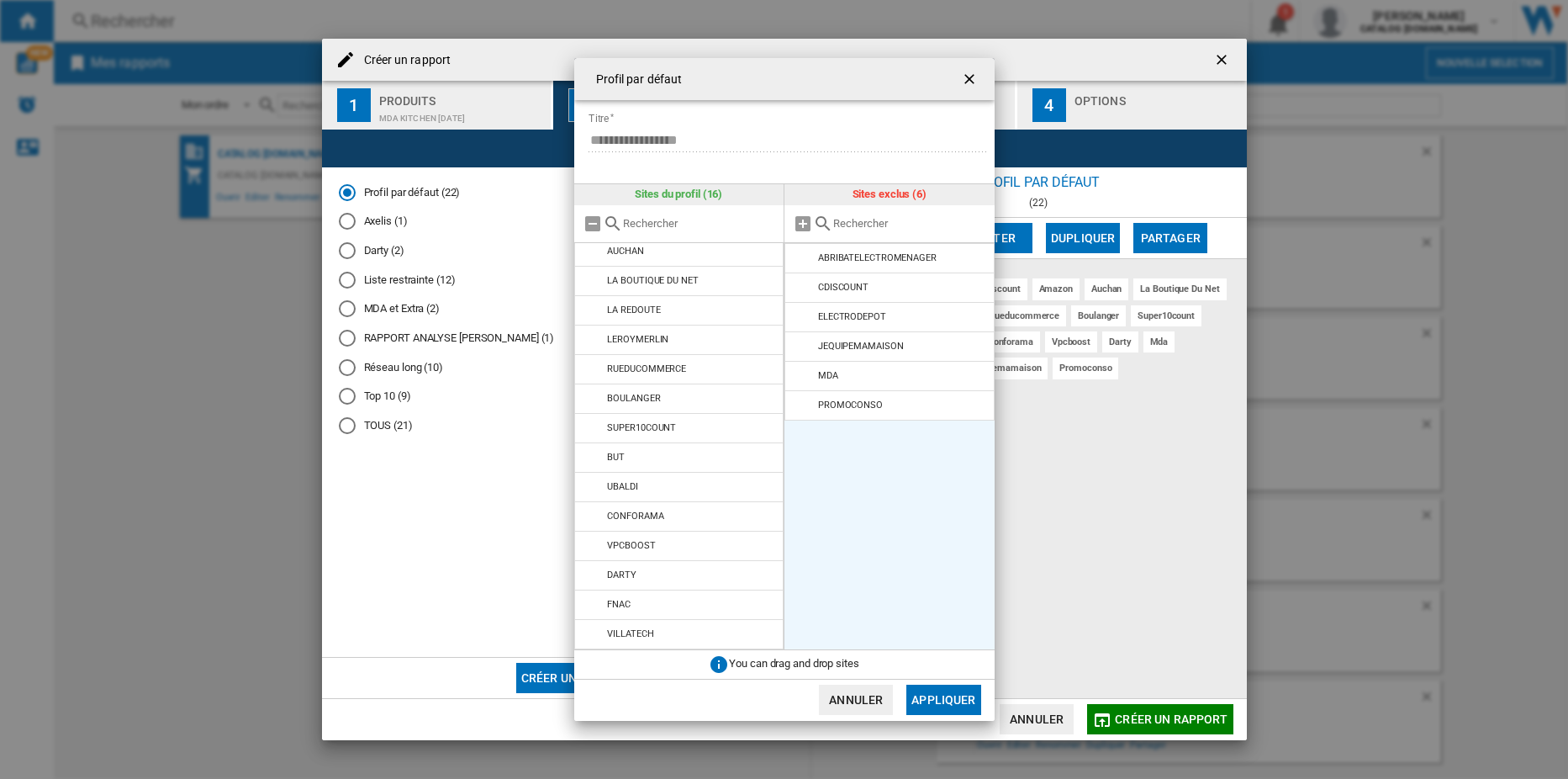
scroll to position [65, 0]
click at [806, 284] on md-icon "Profil par ..." at bounding box center [803, 287] width 20 height 20
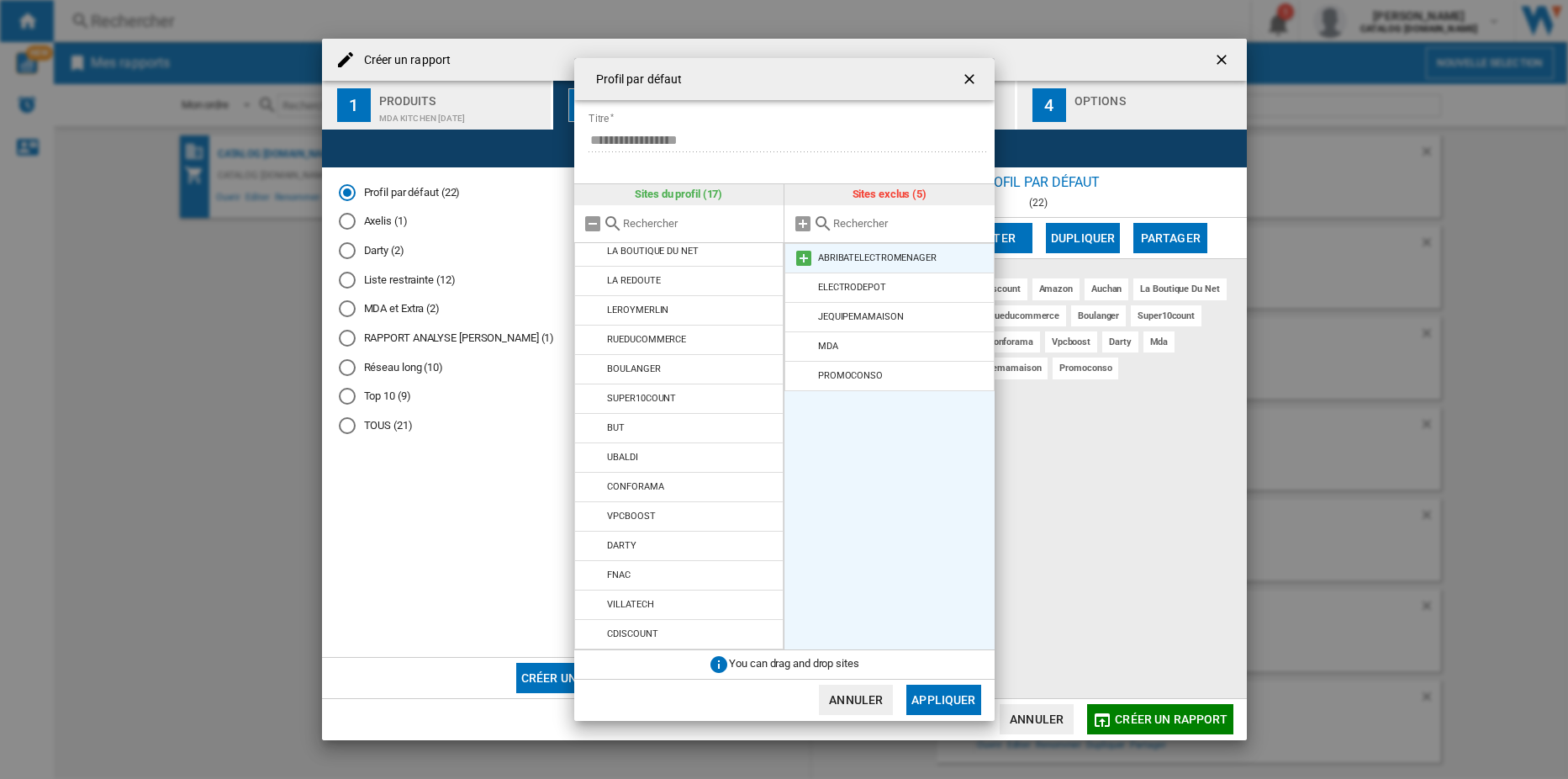
click at [808, 265] on md-icon "Profil par ..." at bounding box center [803, 258] width 20 height 20
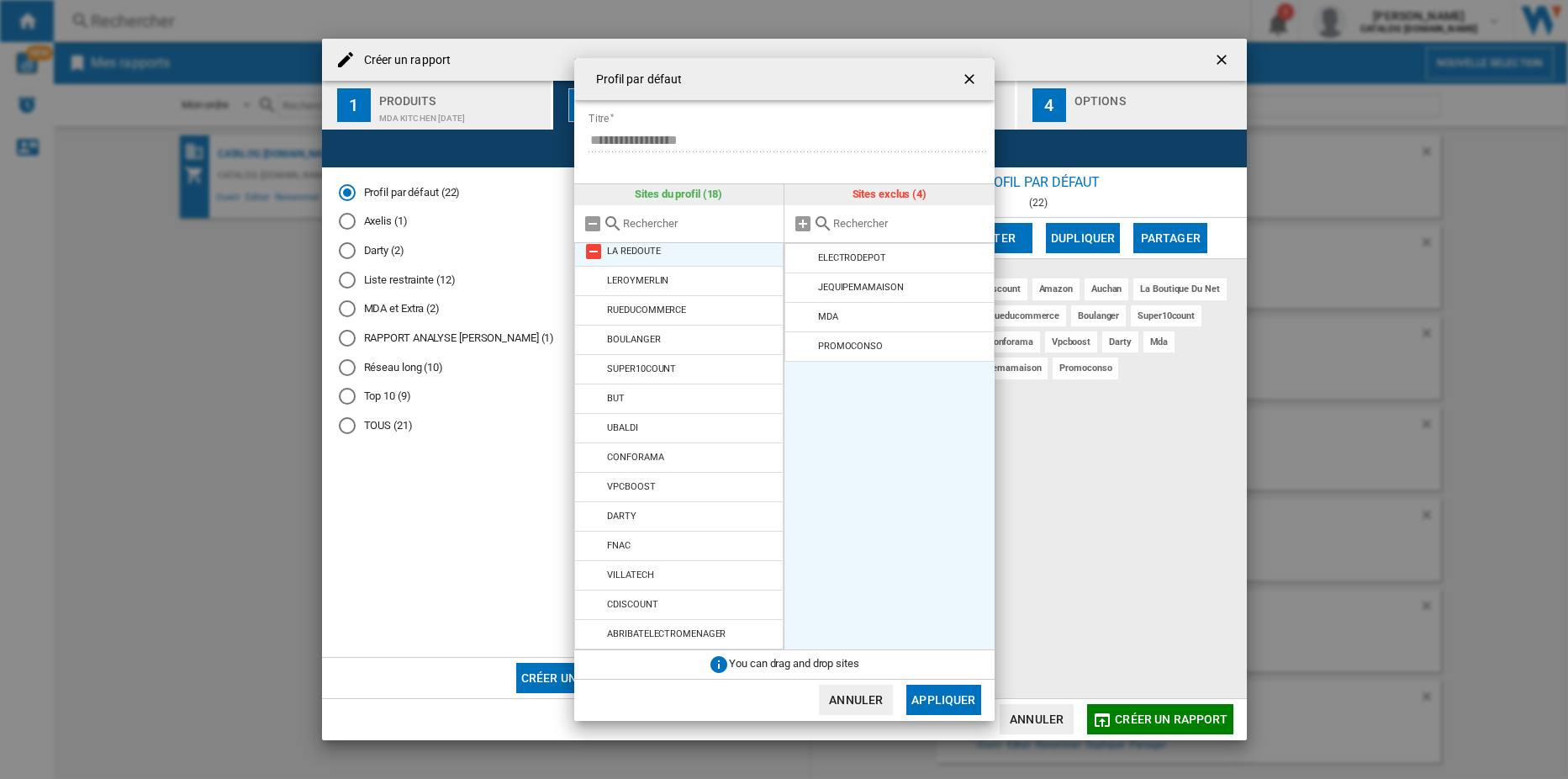
scroll to position [0, 0]
click at [593, 259] on md-icon "Profil par ..." at bounding box center [593, 258] width 20 height 20
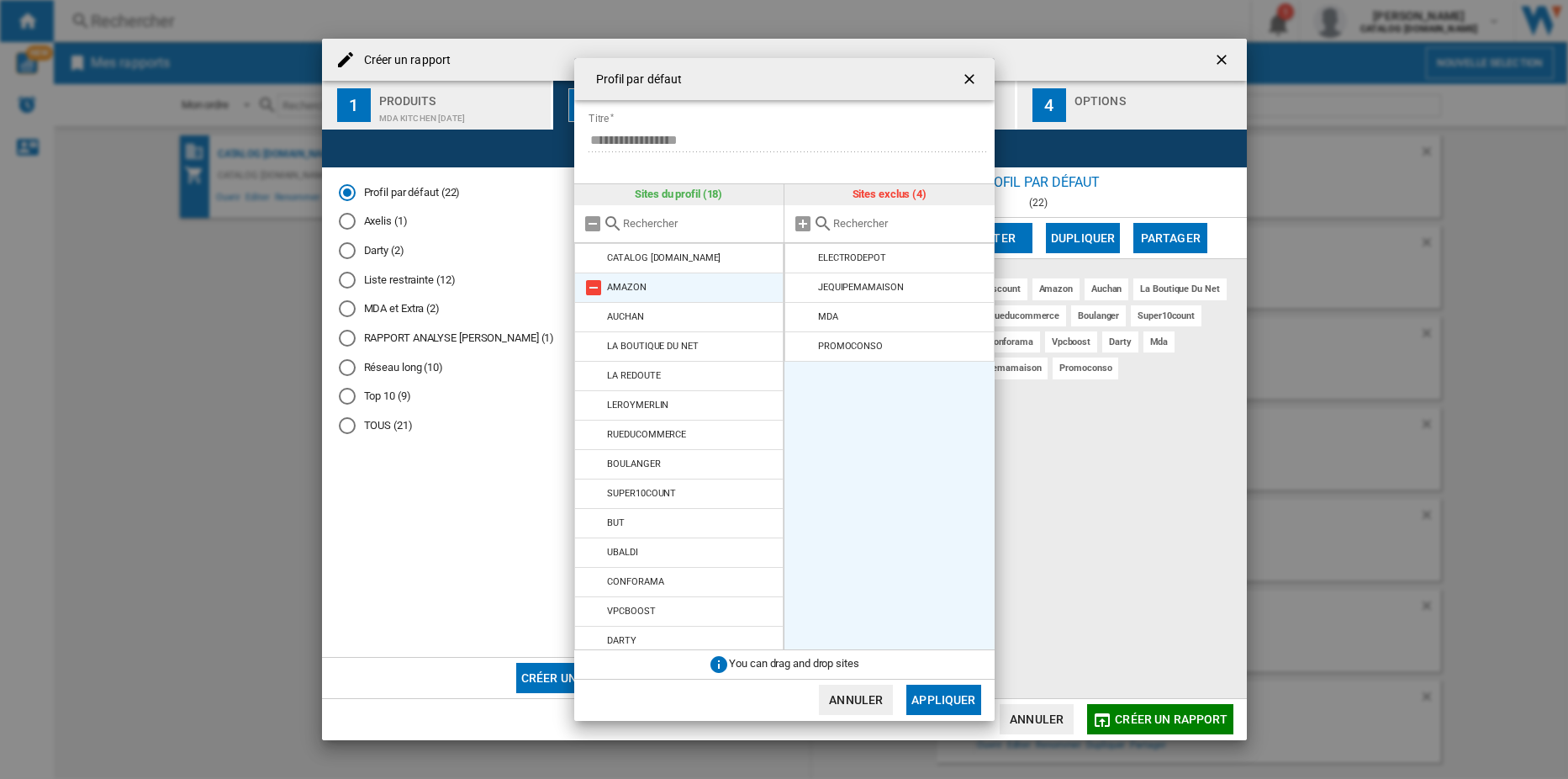
click at [598, 282] on md-icon "Profil par ..." at bounding box center [593, 287] width 20 height 20
click at [593, 284] on md-icon "Profil par ..." at bounding box center [593, 287] width 20 height 20
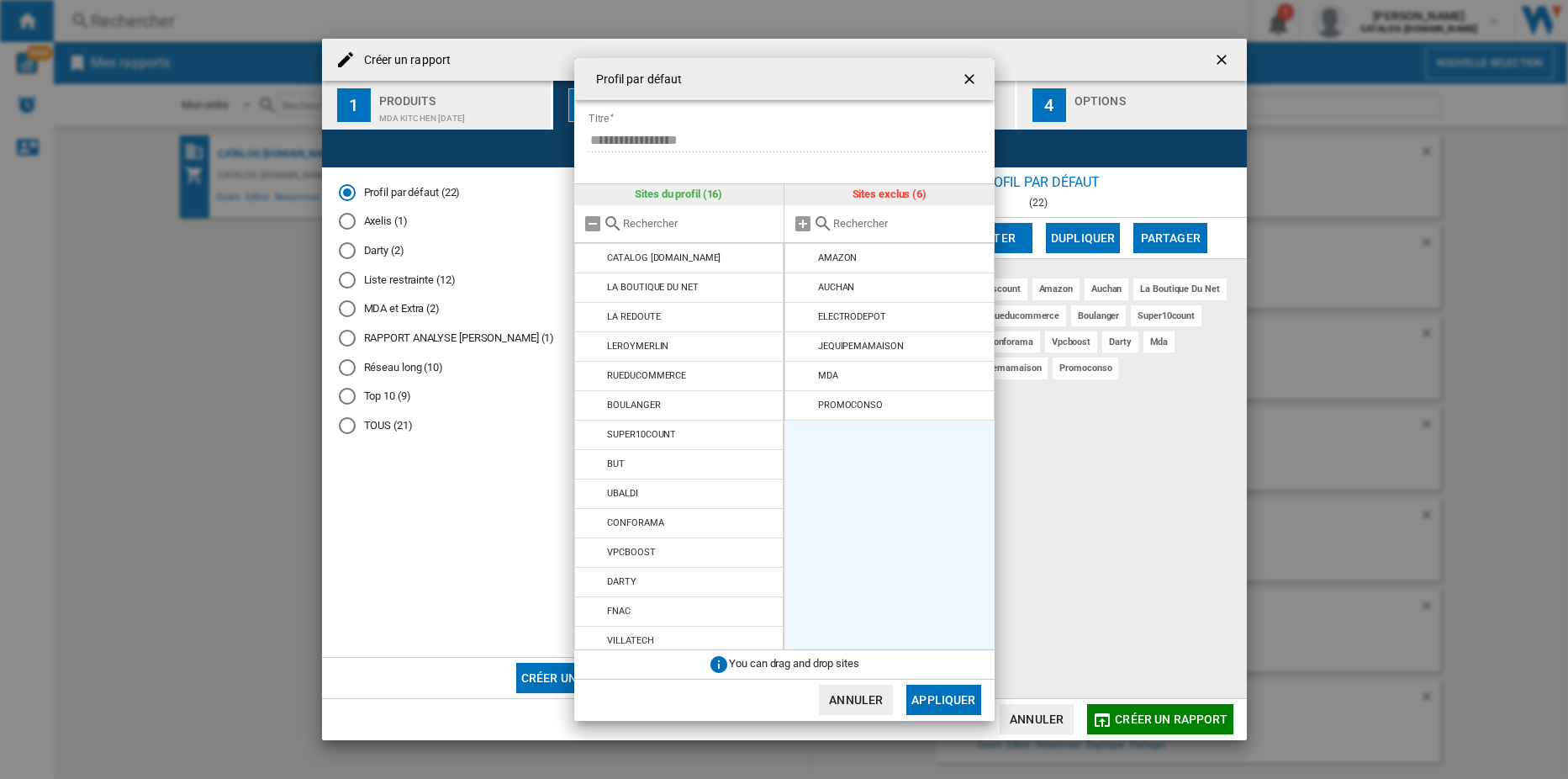
click at [593, 284] on md-icon "Profil par ..." at bounding box center [593, 287] width 20 height 20
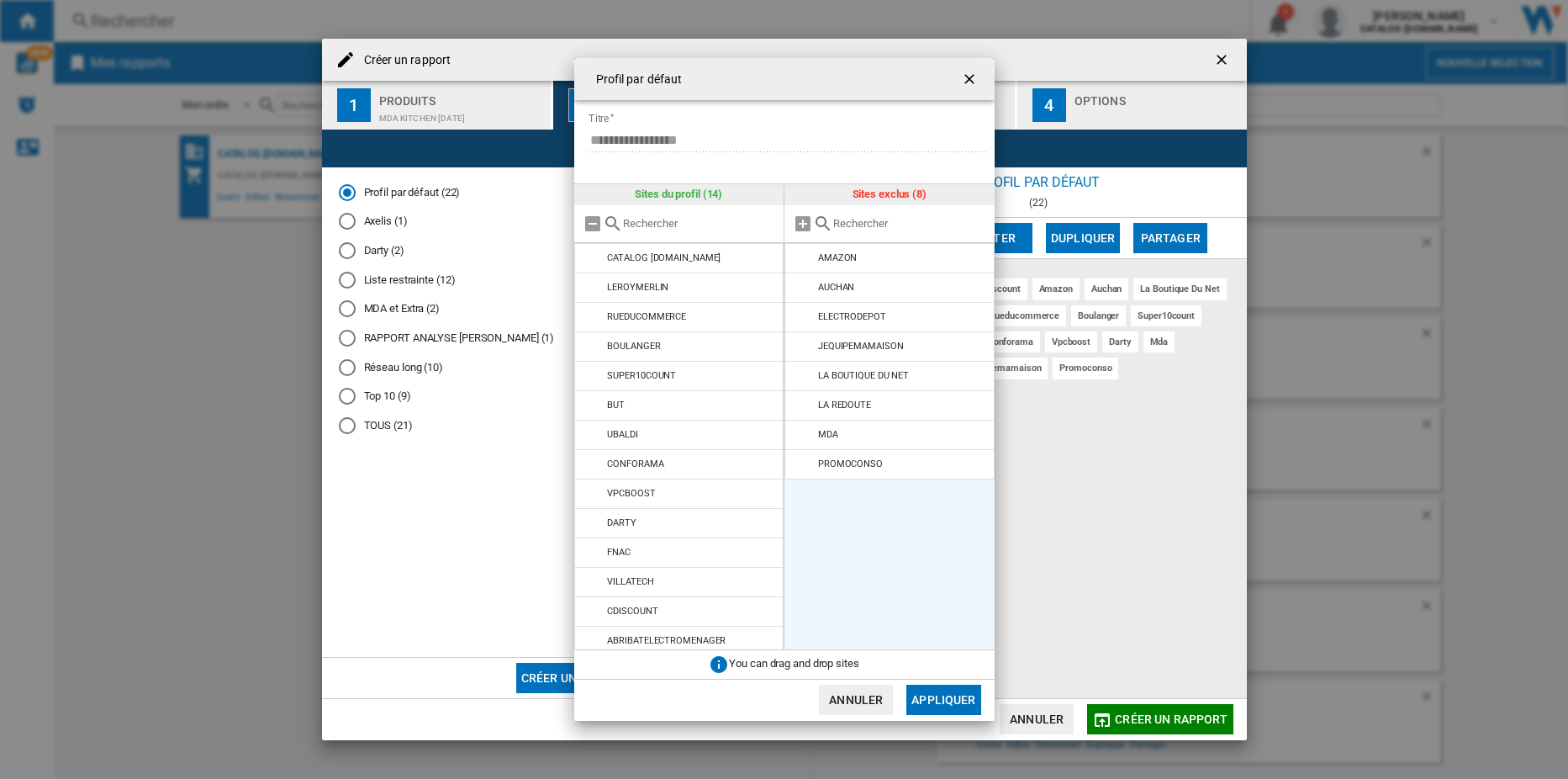
click at [593, 284] on md-icon "Profil par ..." at bounding box center [593, 287] width 20 height 20
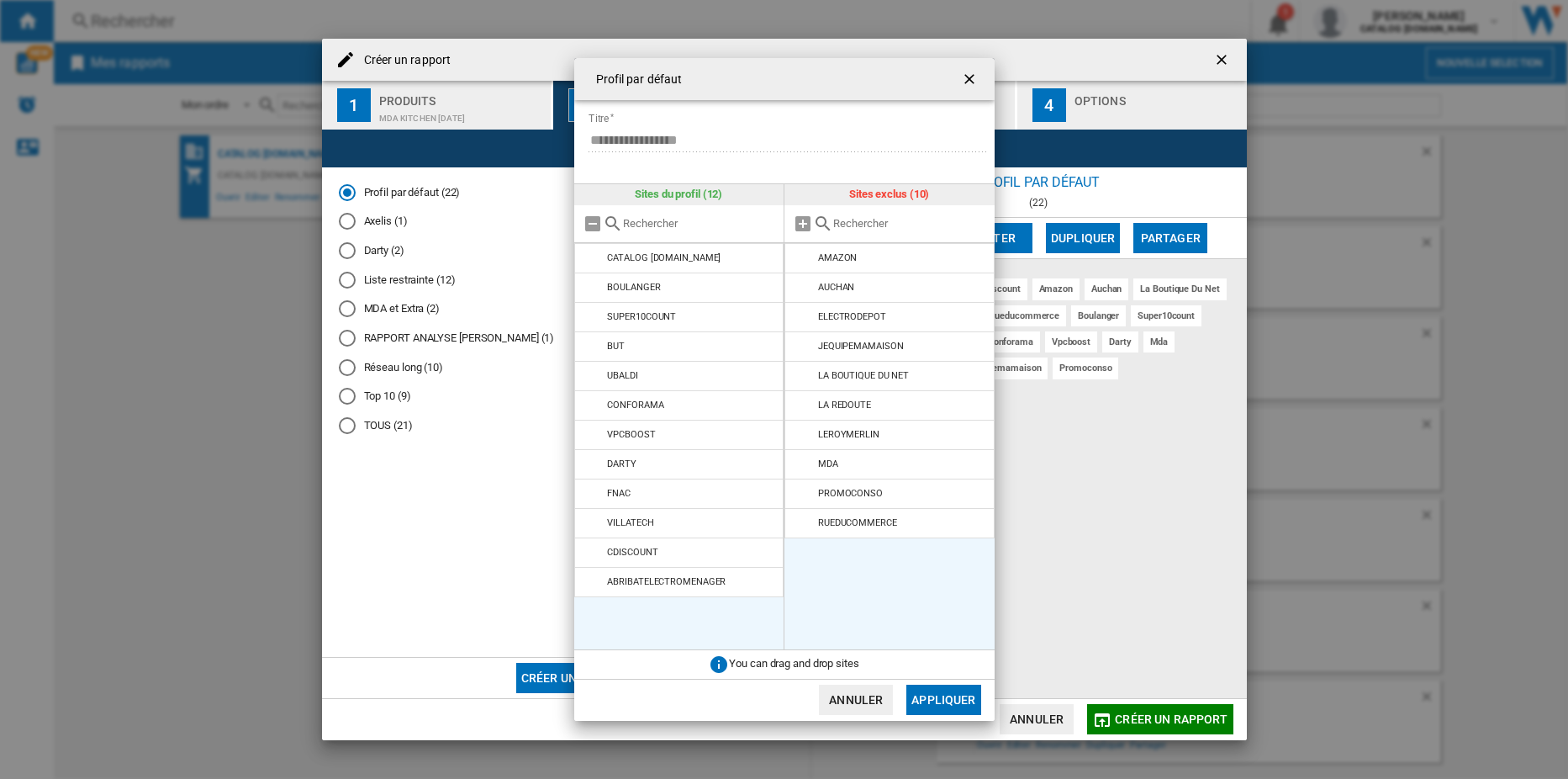
click at [593, 284] on md-icon "Profil par ..." at bounding box center [593, 287] width 20 height 20
click at [593, 307] on md-icon "Profil par ..." at bounding box center [593, 316] width 20 height 20
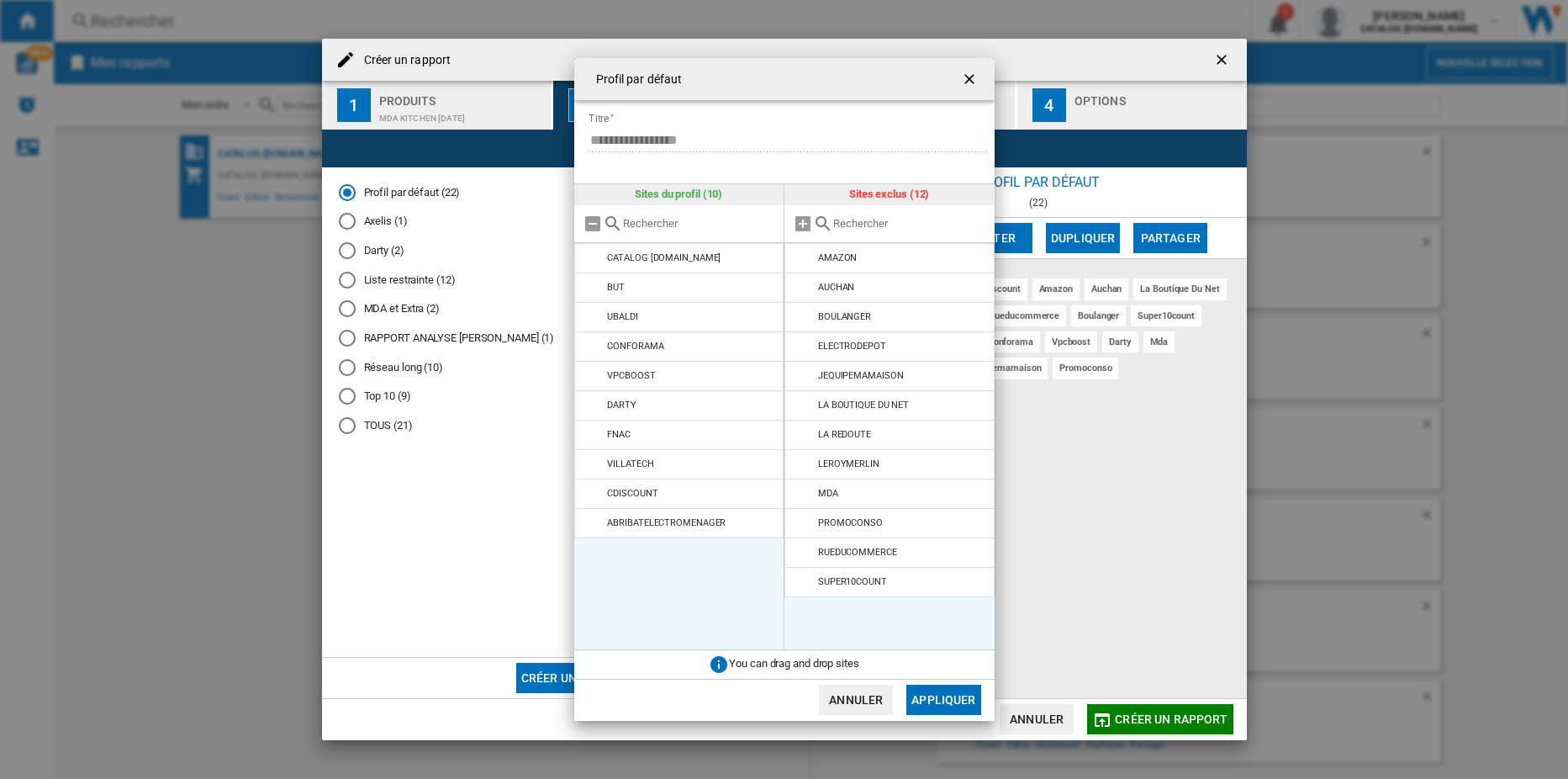
click at [593, 284] on md-icon "Profil par ..." at bounding box center [593, 287] width 20 height 20
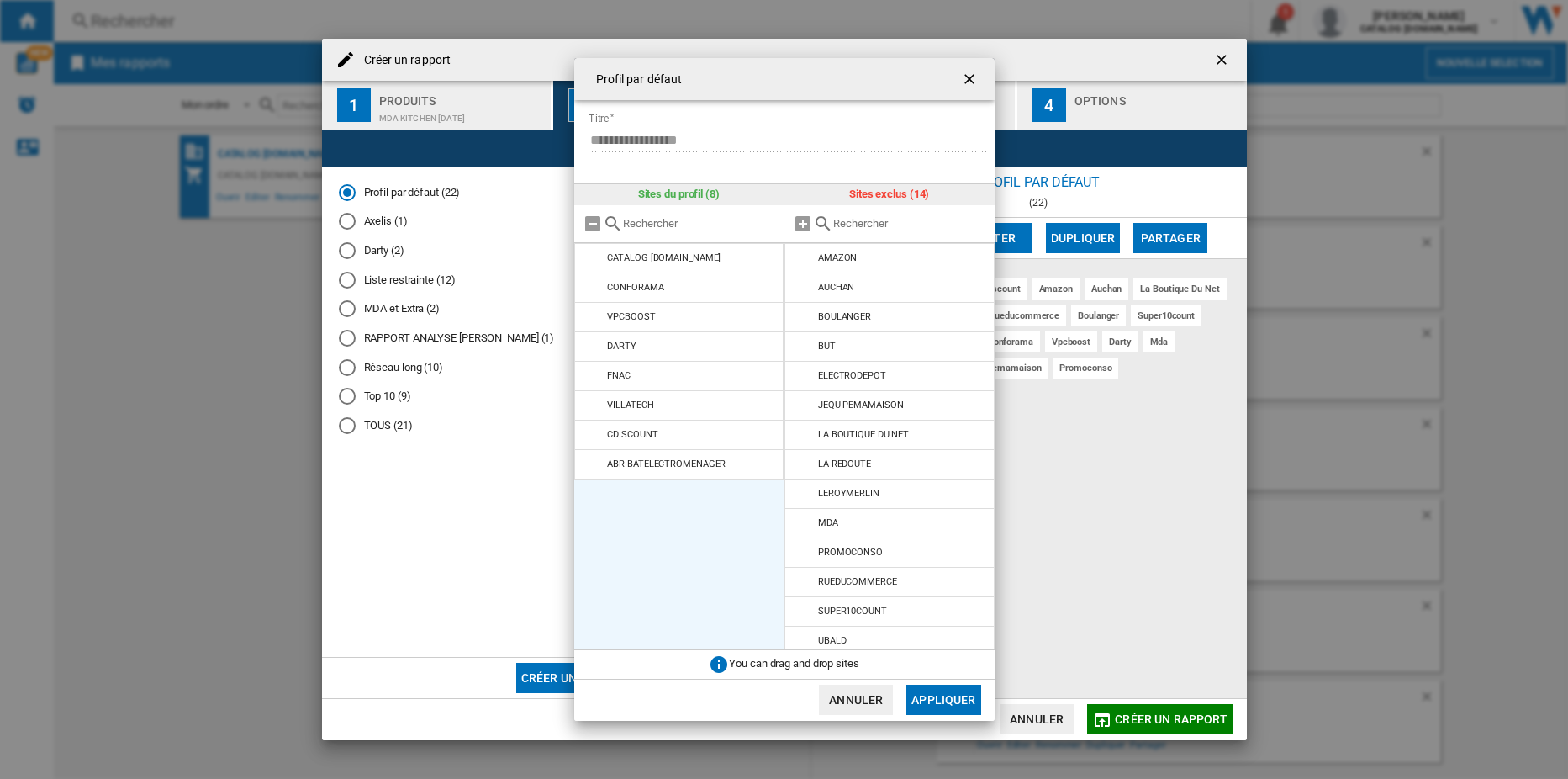
click at [593, 284] on md-icon "Profil par ..." at bounding box center [593, 287] width 20 height 20
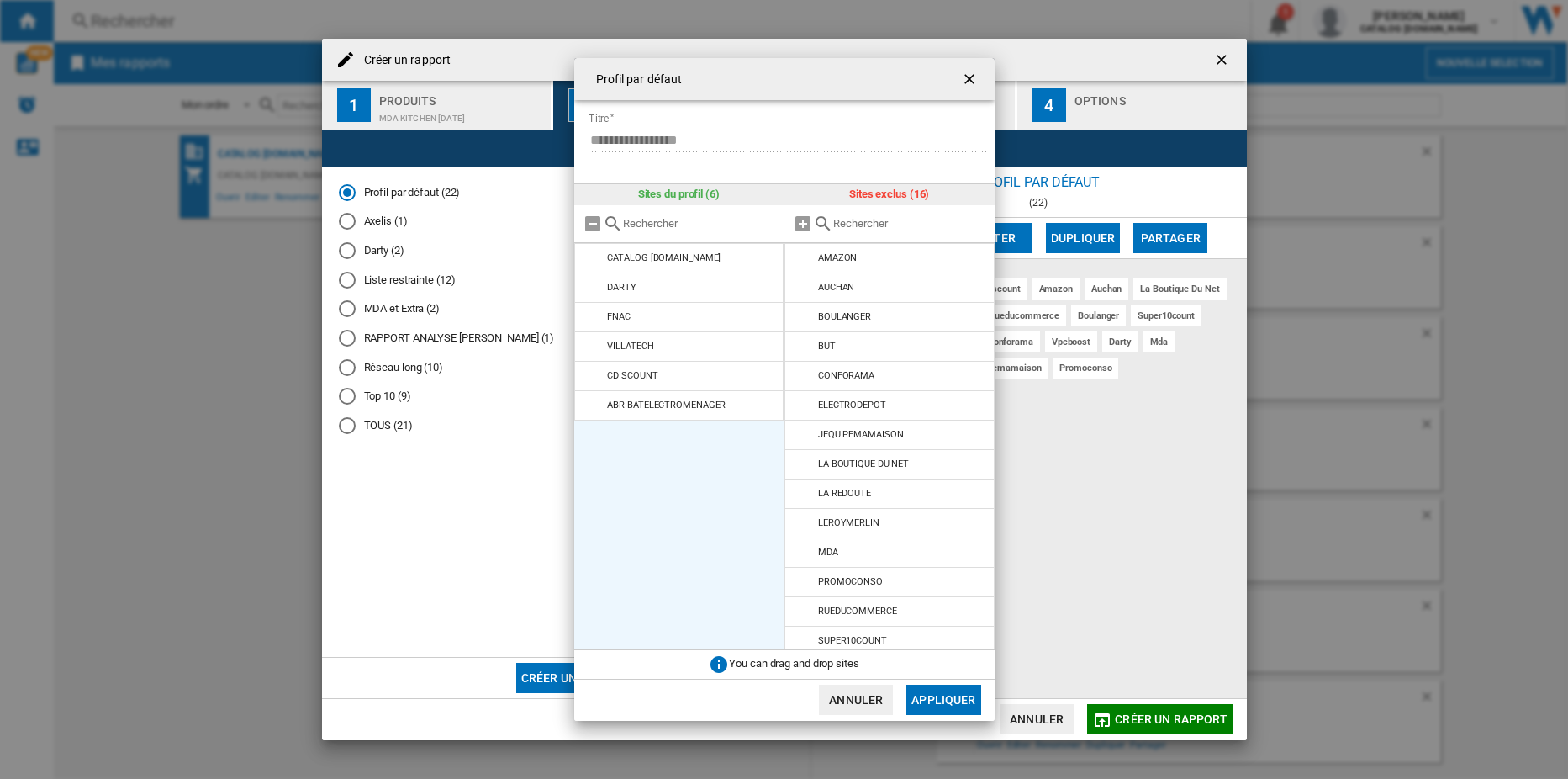
click at [593, 284] on md-icon "Profil par ..." at bounding box center [593, 287] width 20 height 20
click at [593, 307] on md-icon "Profil par ..." at bounding box center [593, 316] width 20 height 20
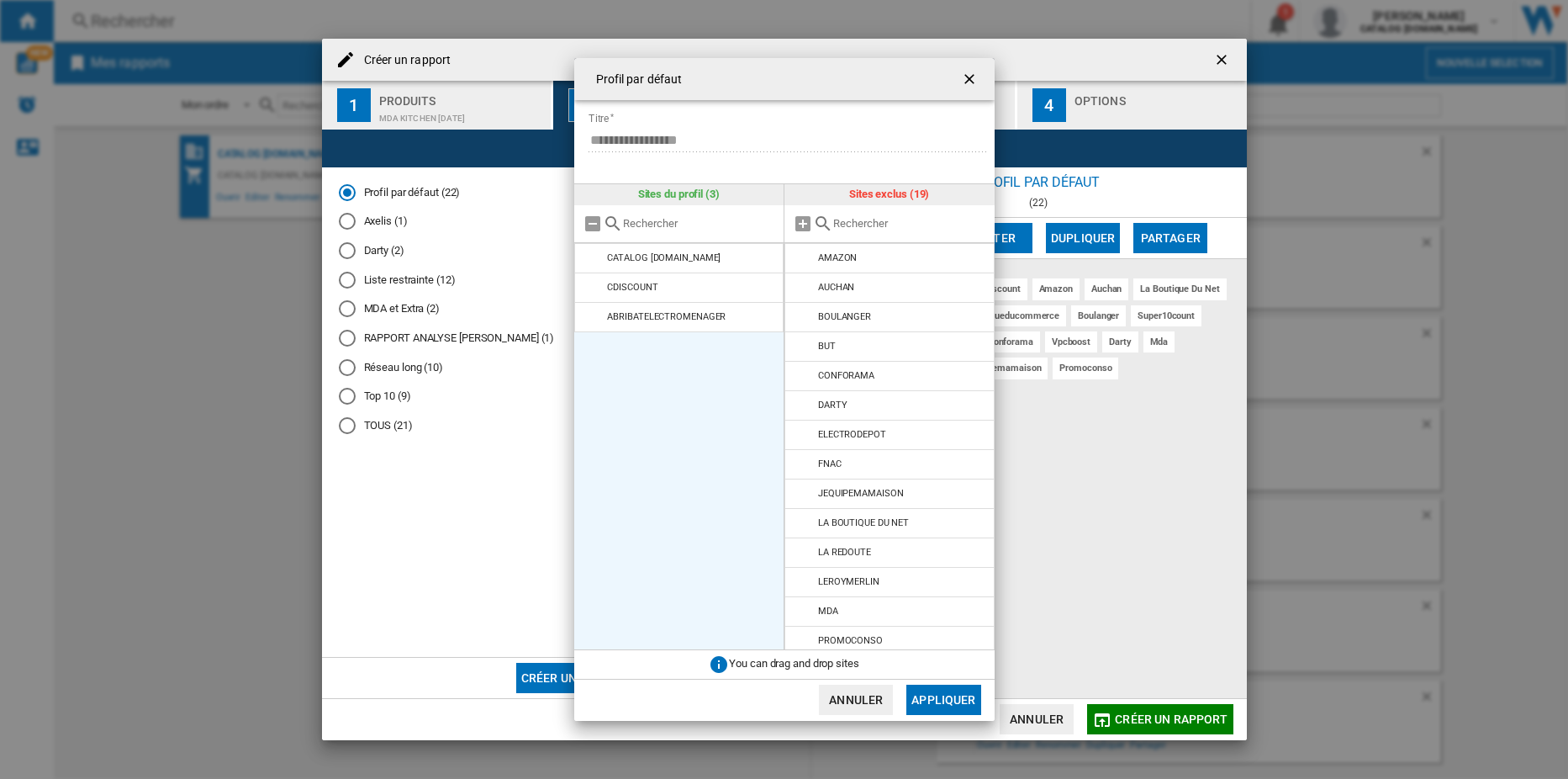
click at [593, 284] on md-icon "Profil par ..." at bounding box center [593, 287] width 20 height 20
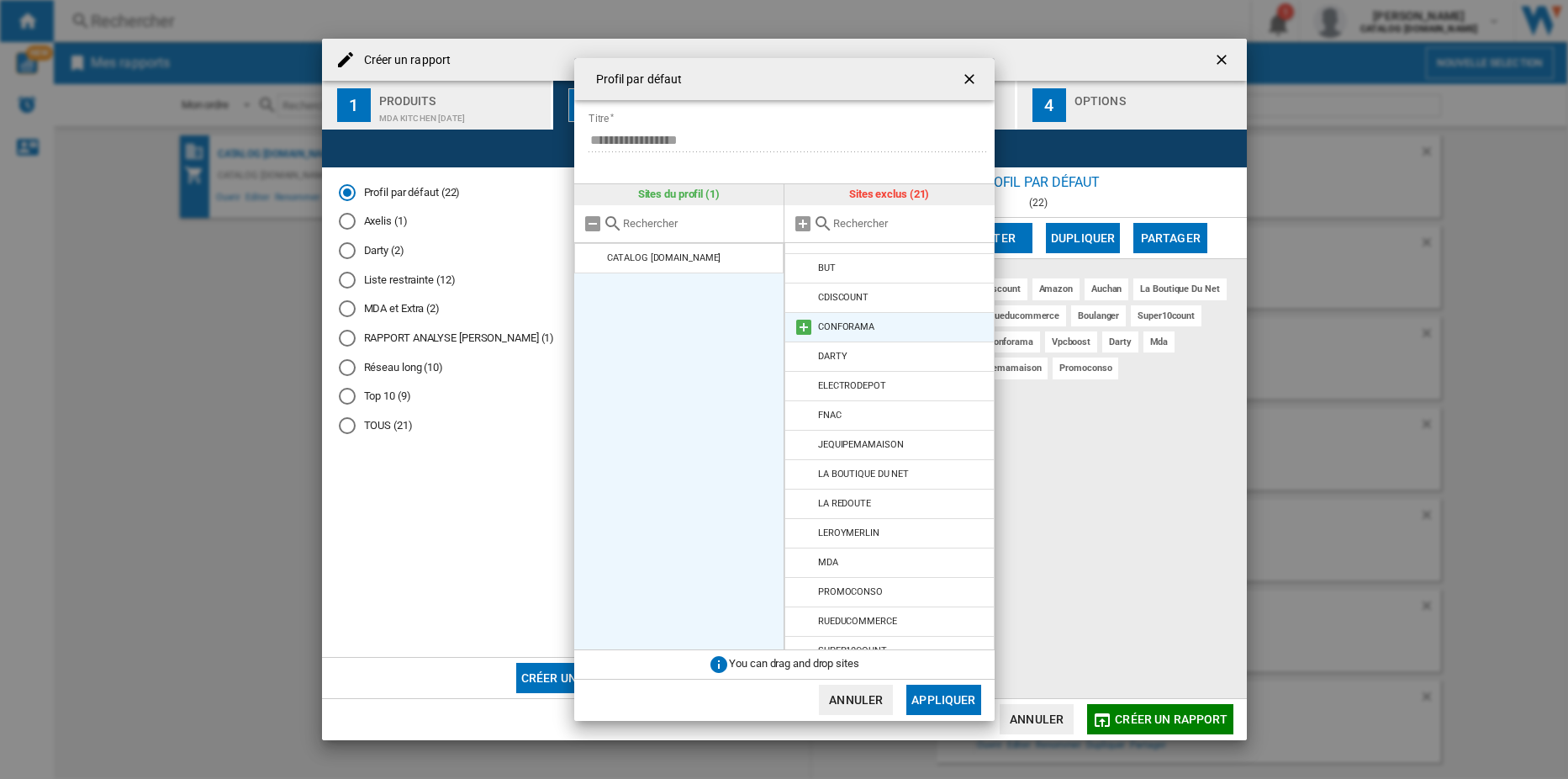
scroll to position [213, 0]
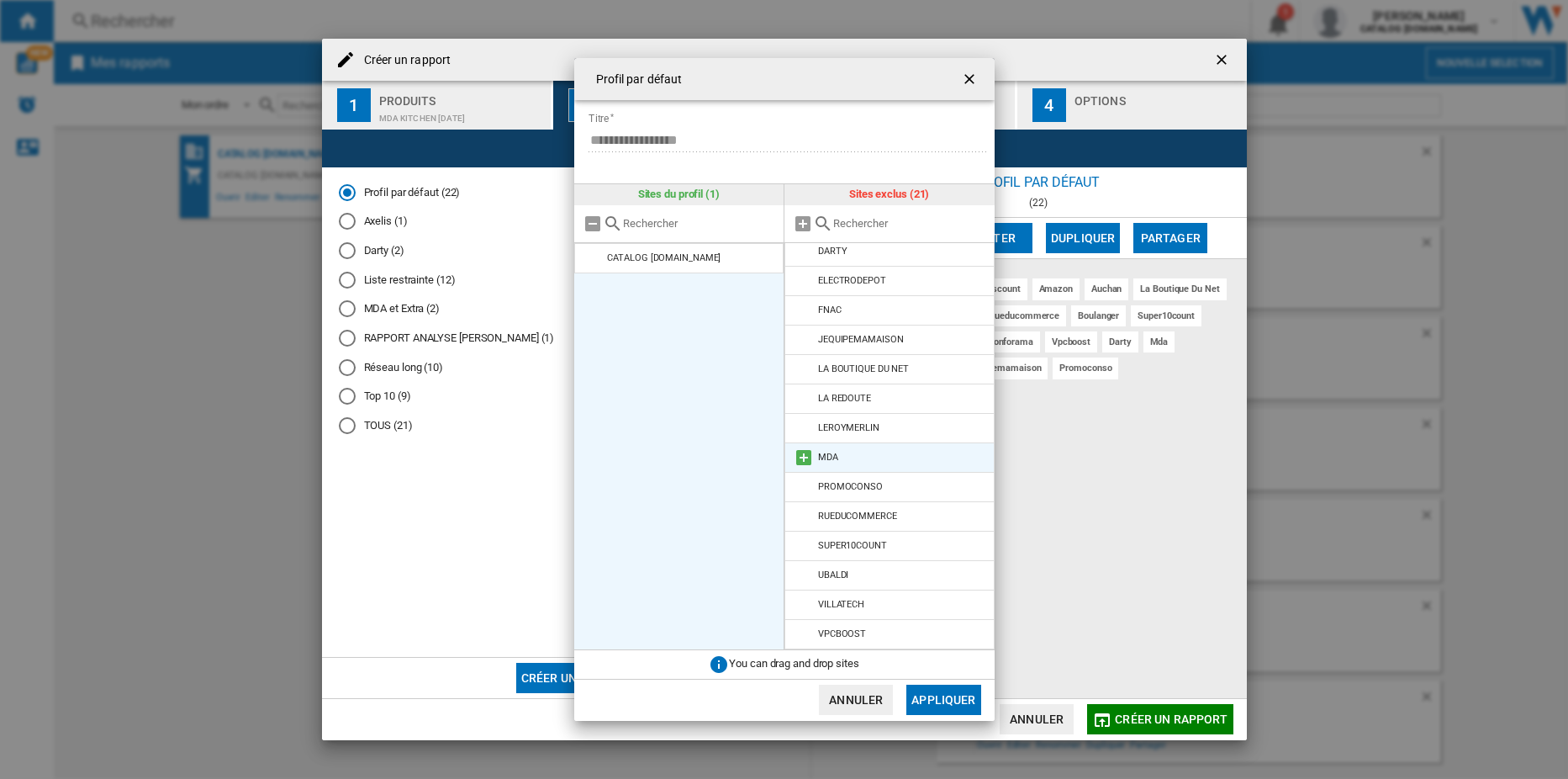
click at [802, 456] on md-icon "Profil par ..." at bounding box center [803, 457] width 20 height 20
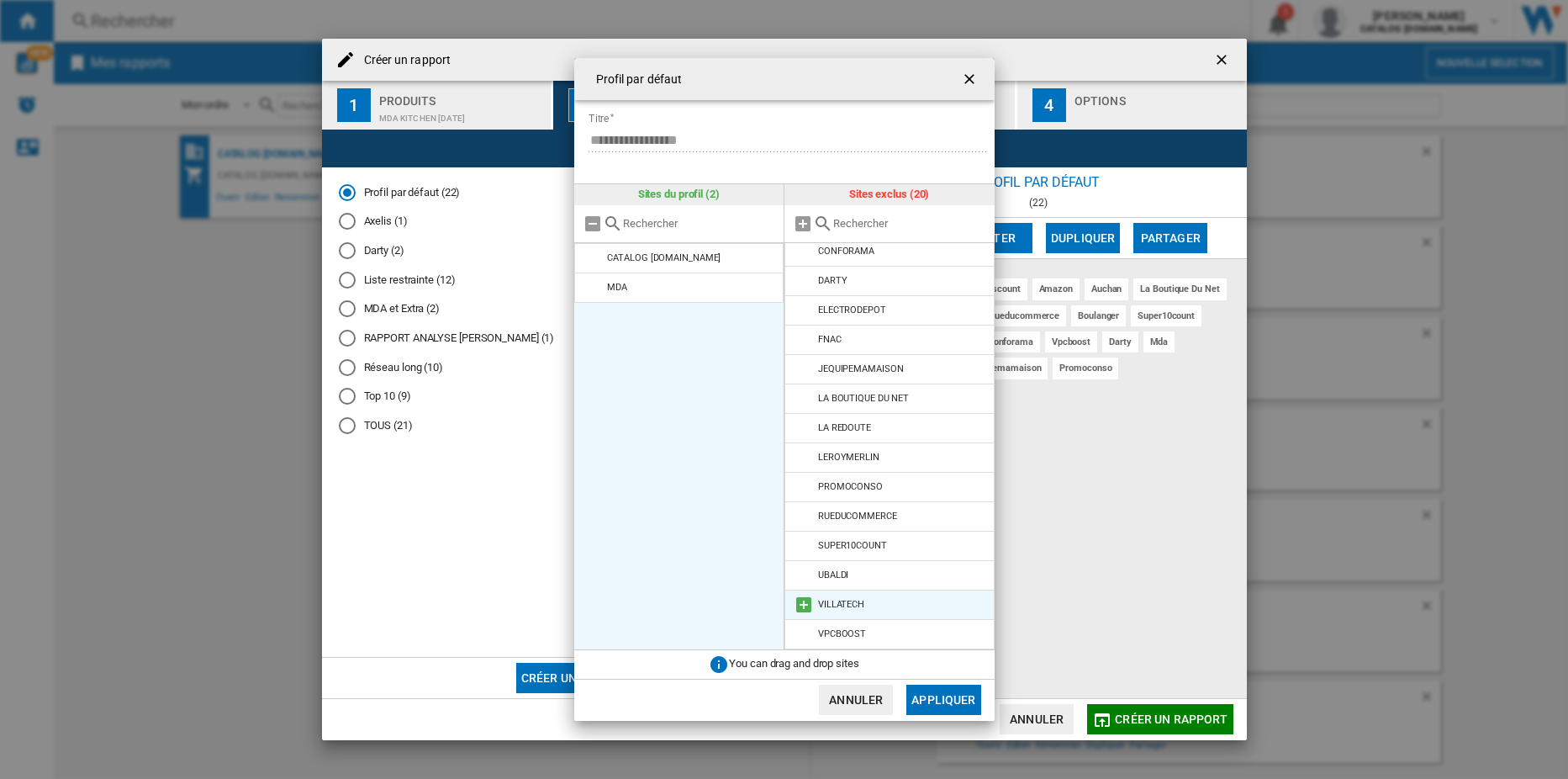
click at [800, 605] on md-icon "Profil par ..." at bounding box center [803, 604] width 20 height 20
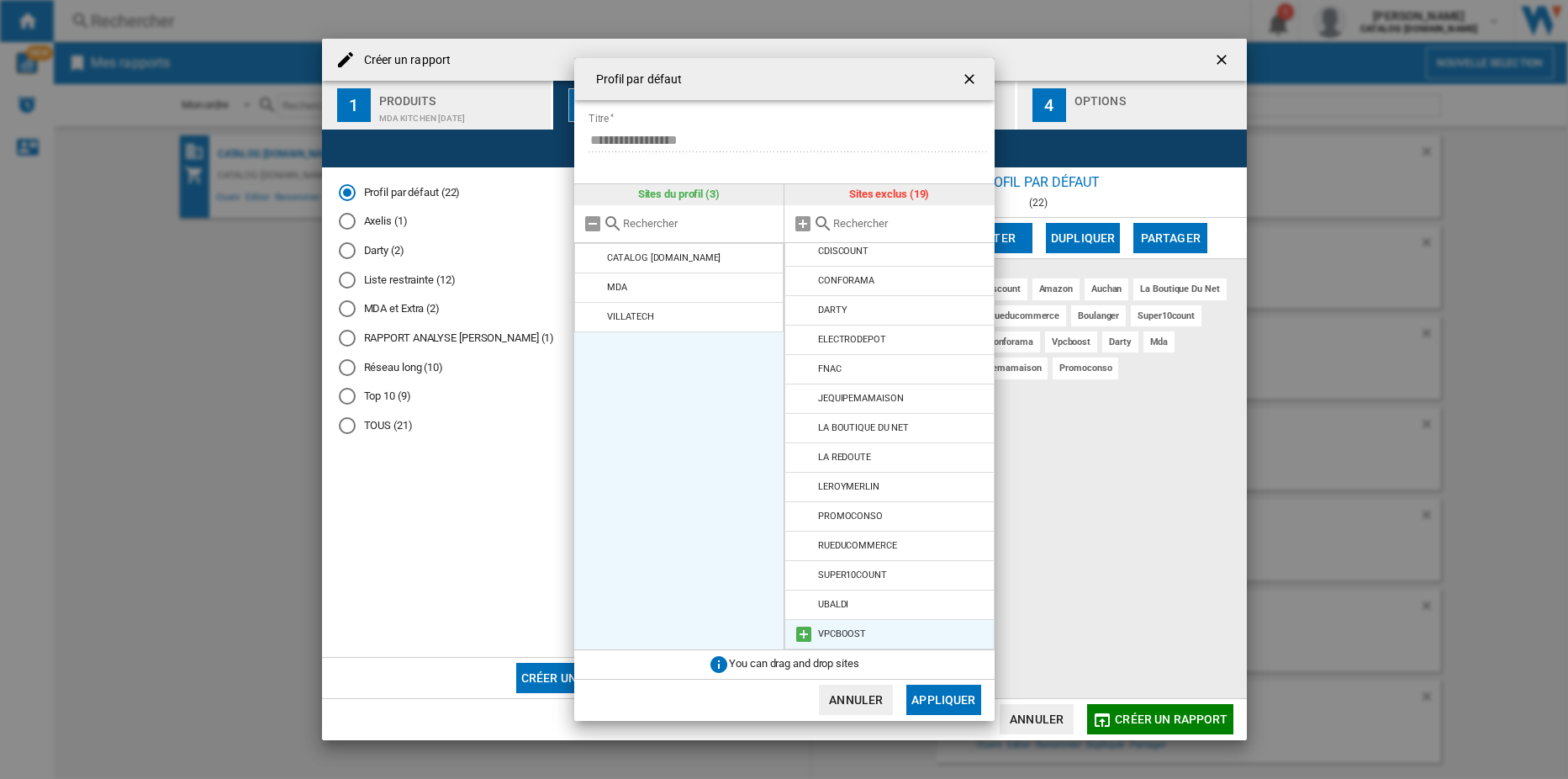
click at [800, 628] on md-icon "Profil par ..." at bounding box center [803, 634] width 20 height 20
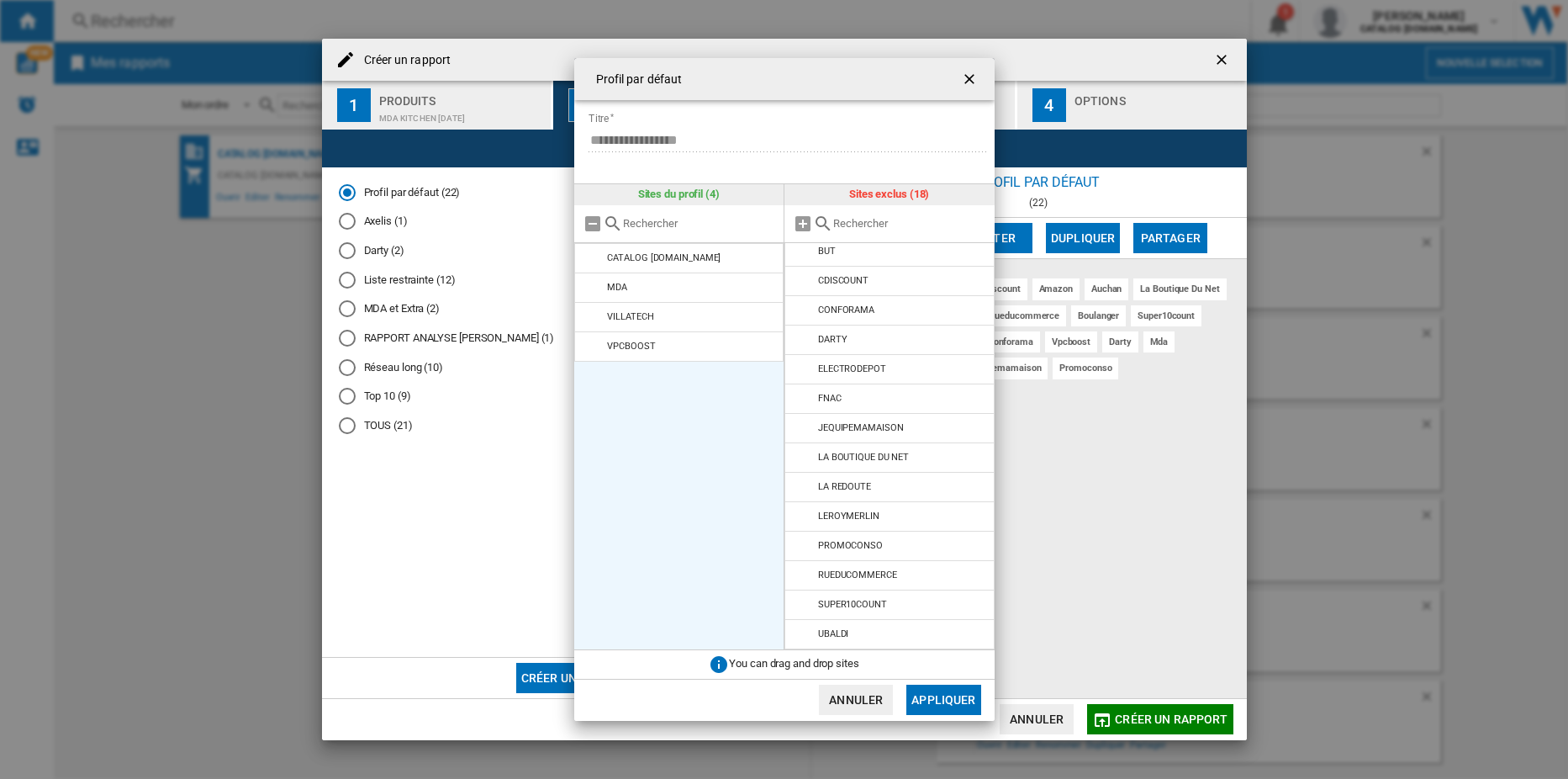
scroll to position [125, 0]
click at [925, 693] on button "Appliquer" at bounding box center [943, 700] width 74 height 31
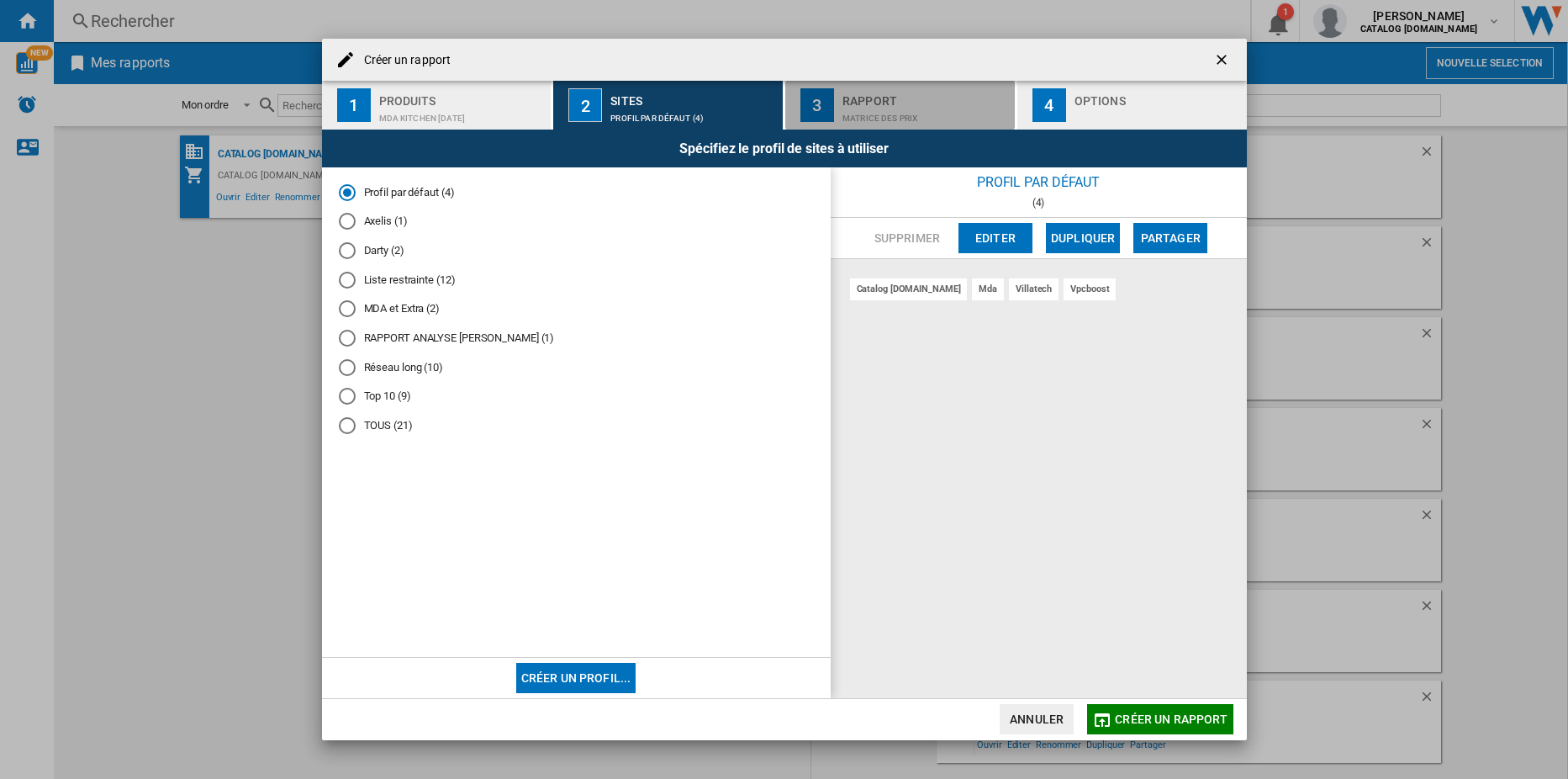
click at [898, 107] on div "Matrice des prix" at bounding box center [925, 114] width 166 height 17
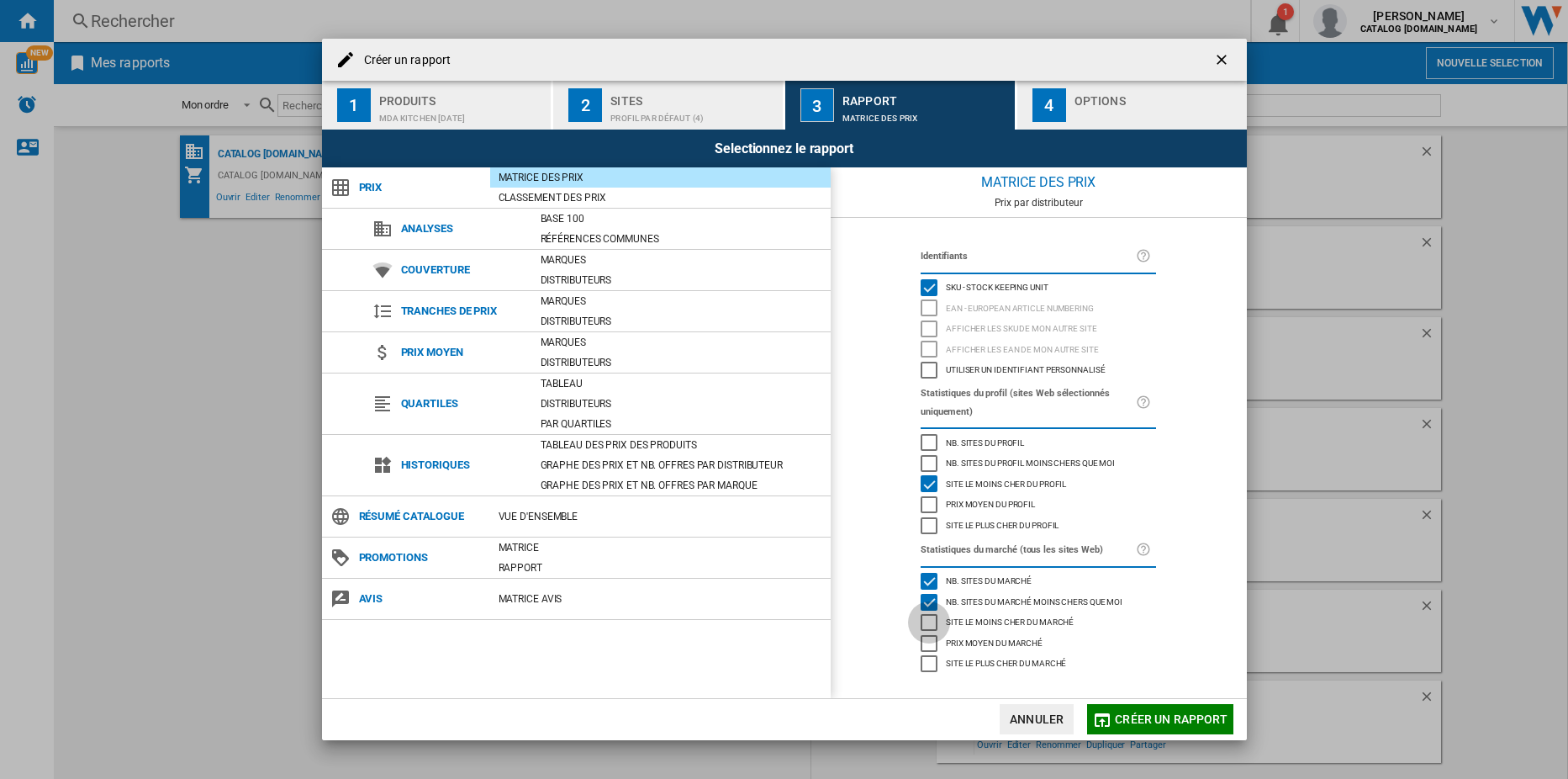
click at [932, 621] on div "Site le moins cher du marché" at bounding box center [928, 622] width 17 height 17
click at [1138, 714] on span "Créer un rapport" at bounding box center [1171, 719] width 113 height 13
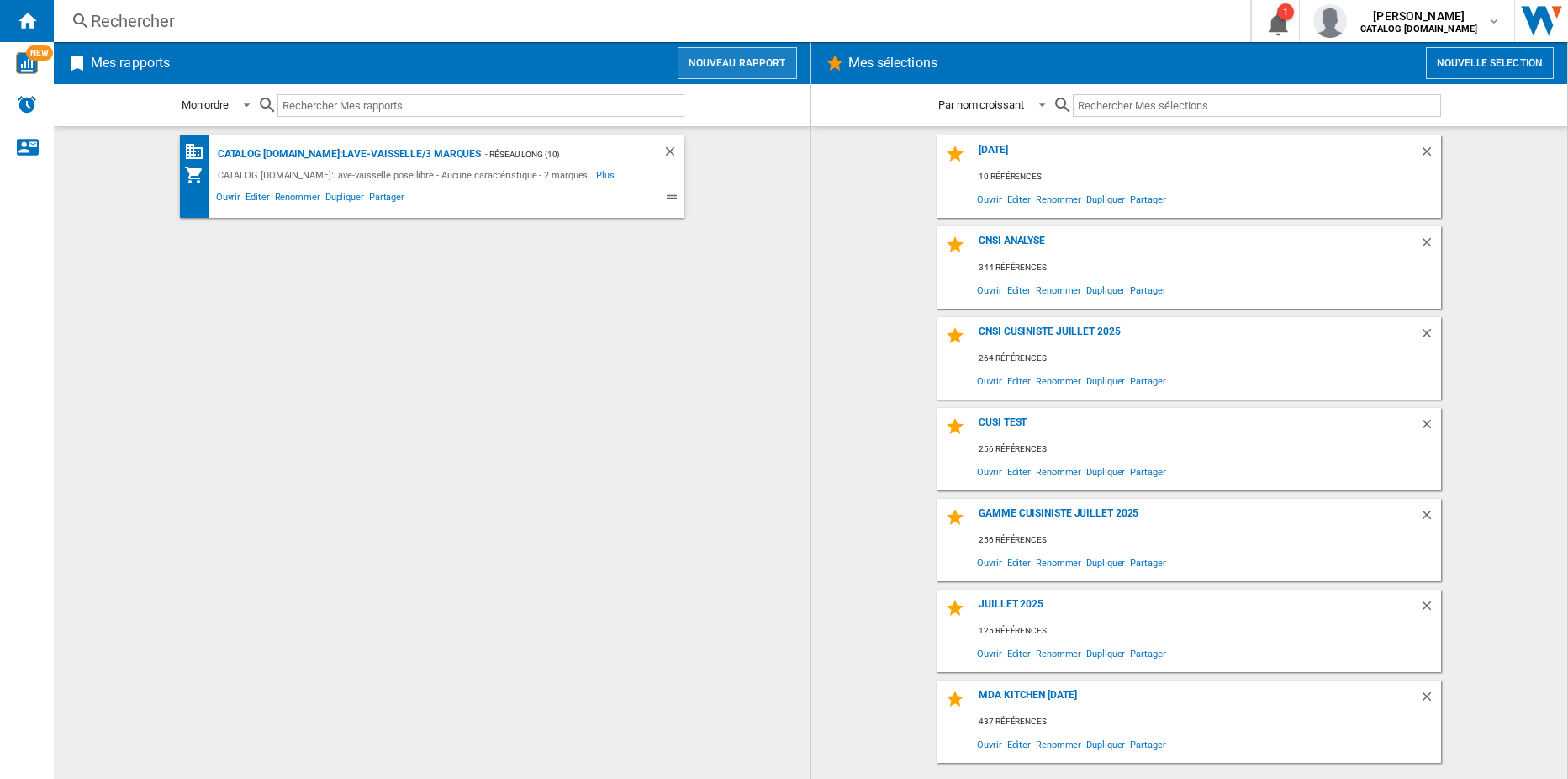
click at [725, 60] on button "Nouveau rapport" at bounding box center [737, 63] width 120 height 32
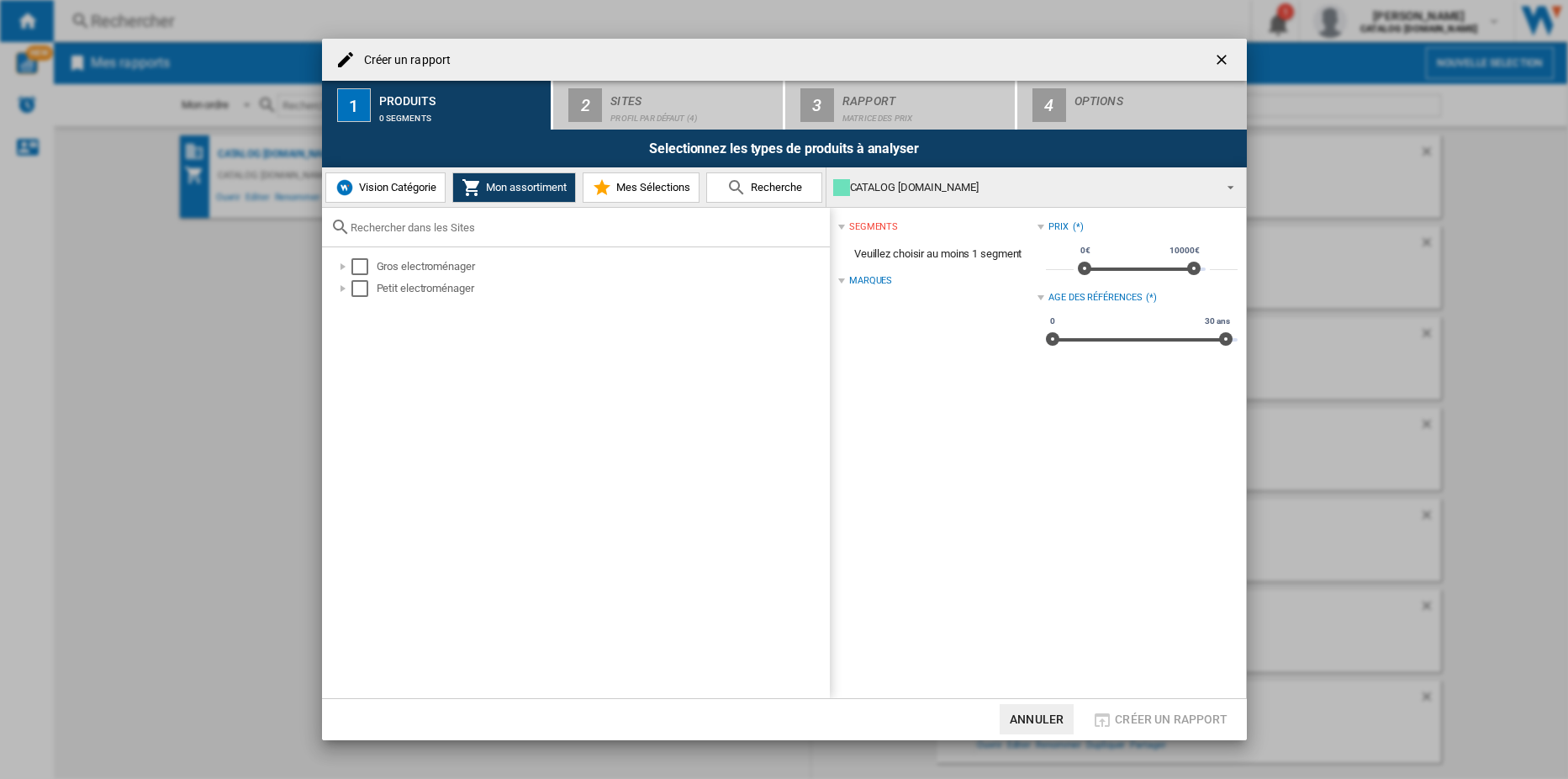
click at [671, 193] on span "Mes Sélections" at bounding box center [651, 187] width 79 height 12
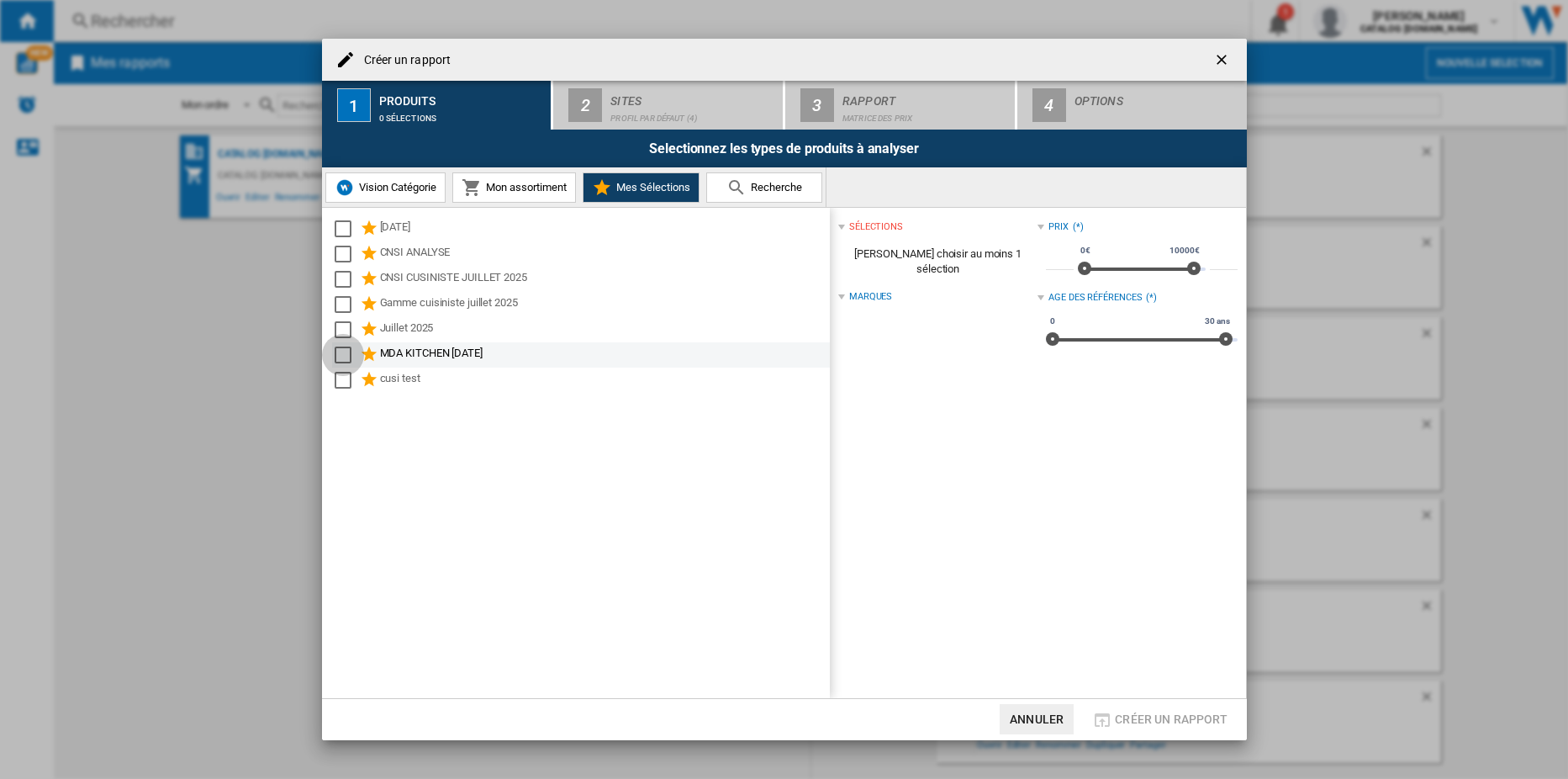
click at [345, 359] on div "Select" at bounding box center [342, 355] width 17 height 17
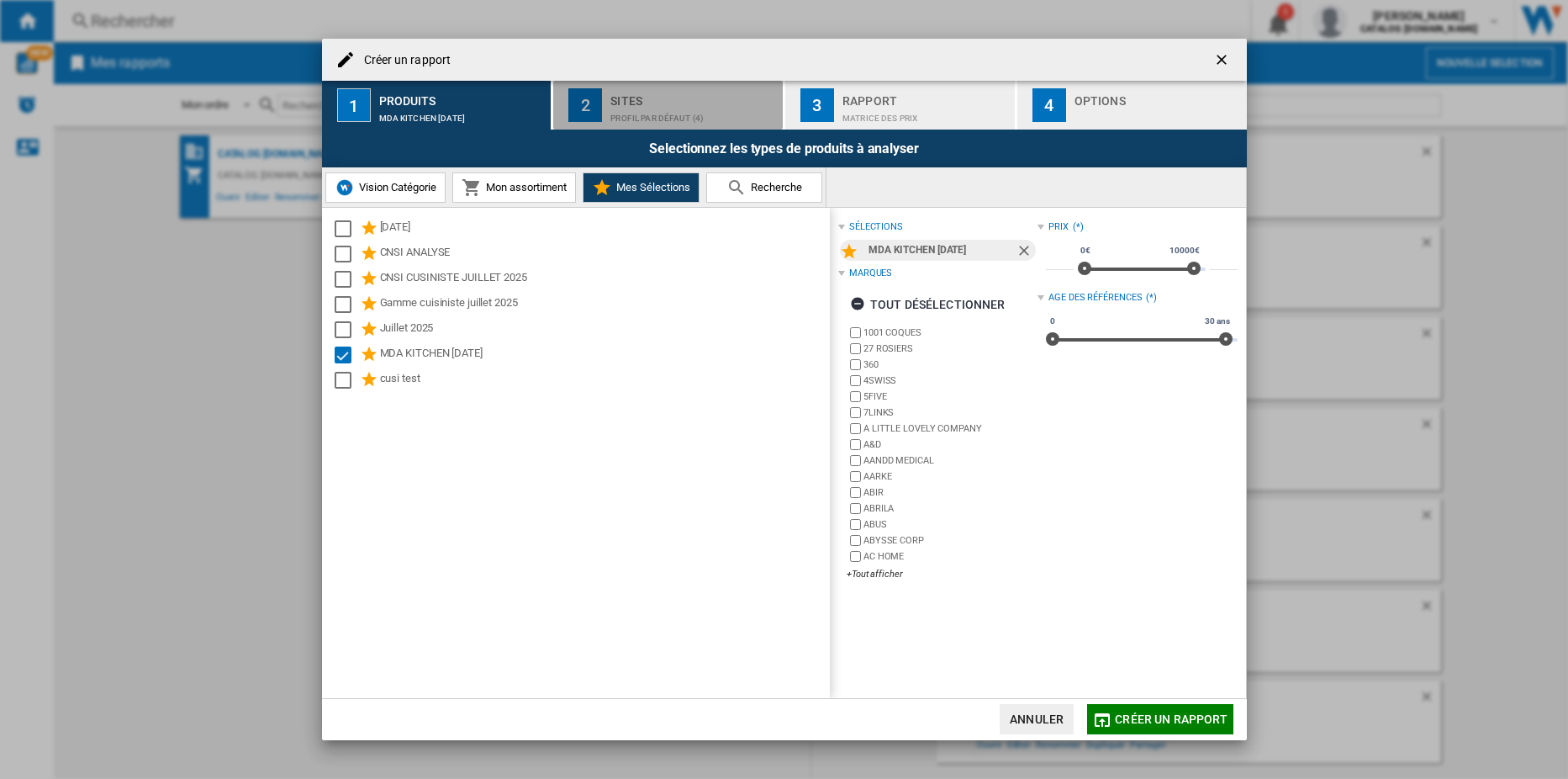
click at [680, 117] on div "Profil par défaut (4)" at bounding box center [693, 114] width 166 height 17
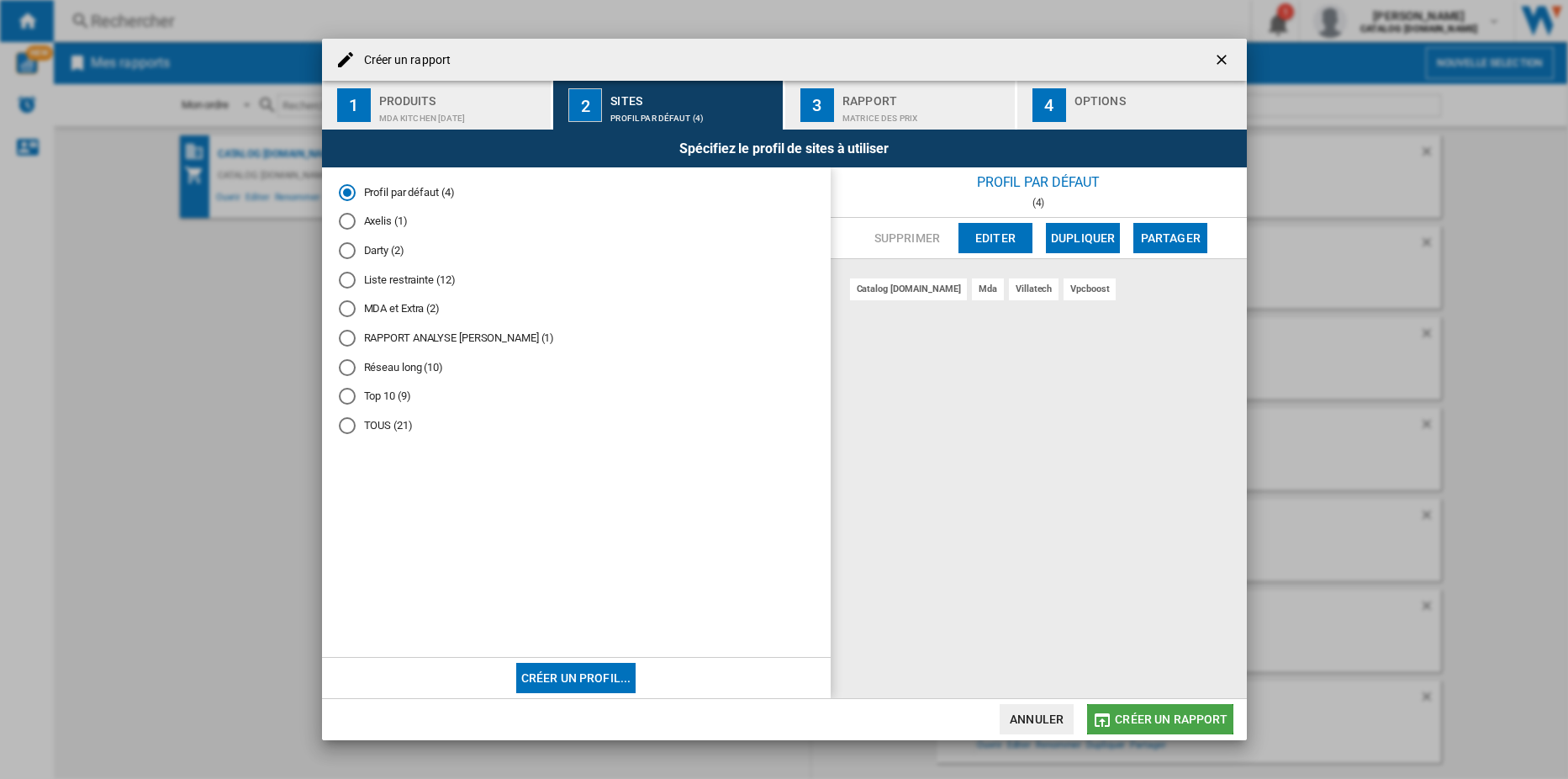
click at [1151, 716] on span "Créer un rapport" at bounding box center [1171, 719] width 113 height 13
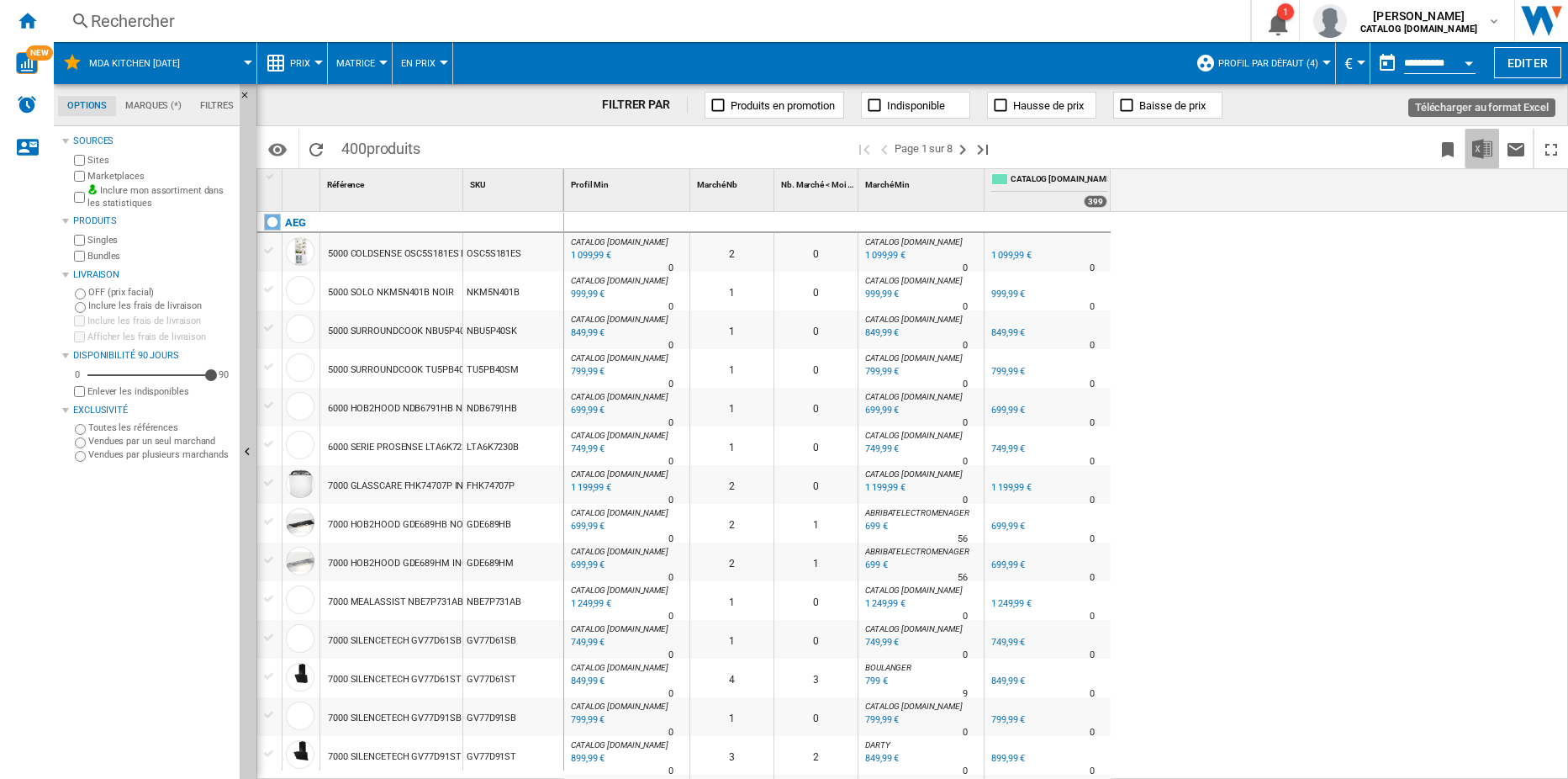
click at [1242, 152] on img "Télécharger au format Excel" at bounding box center [1482, 148] width 20 height 20
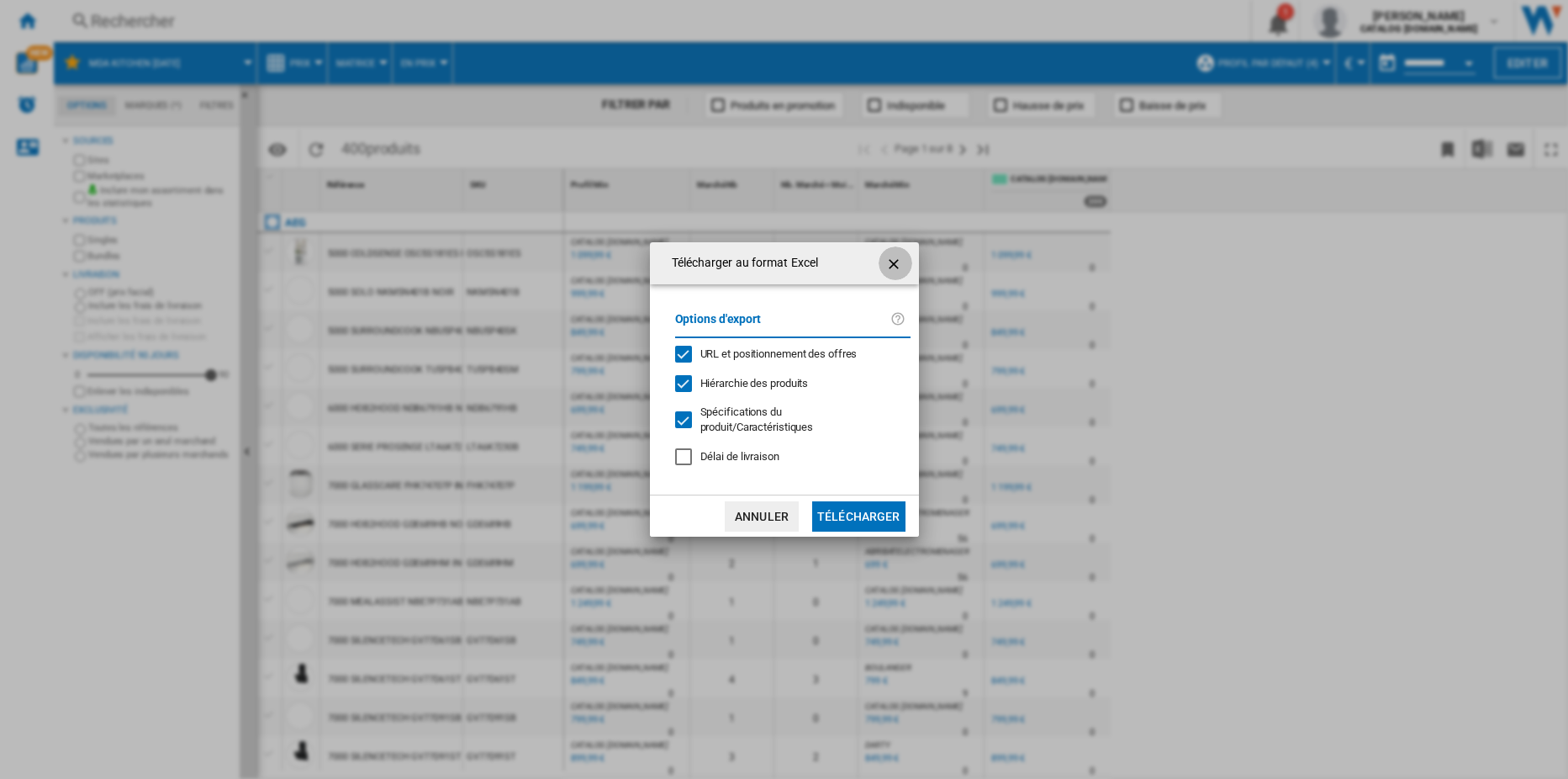
click at [892, 265] on ng-md-icon "getI18NText('BUTTONS.CLOSE_DIALOG')" at bounding box center [895, 264] width 20 height 20
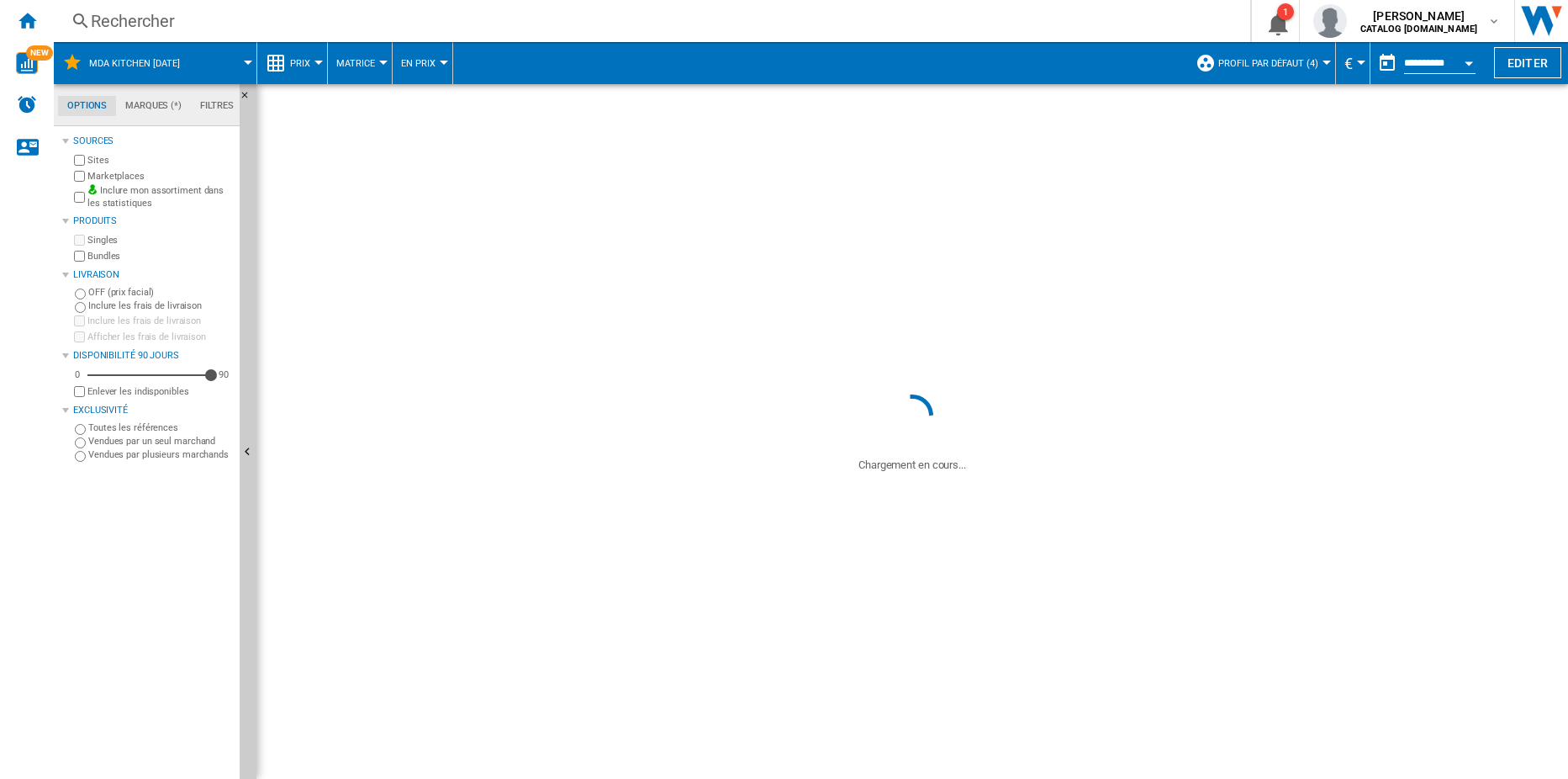
click at [0, 0] on img "Télécharger au format Excel" at bounding box center [0, 0] width 0 height 0
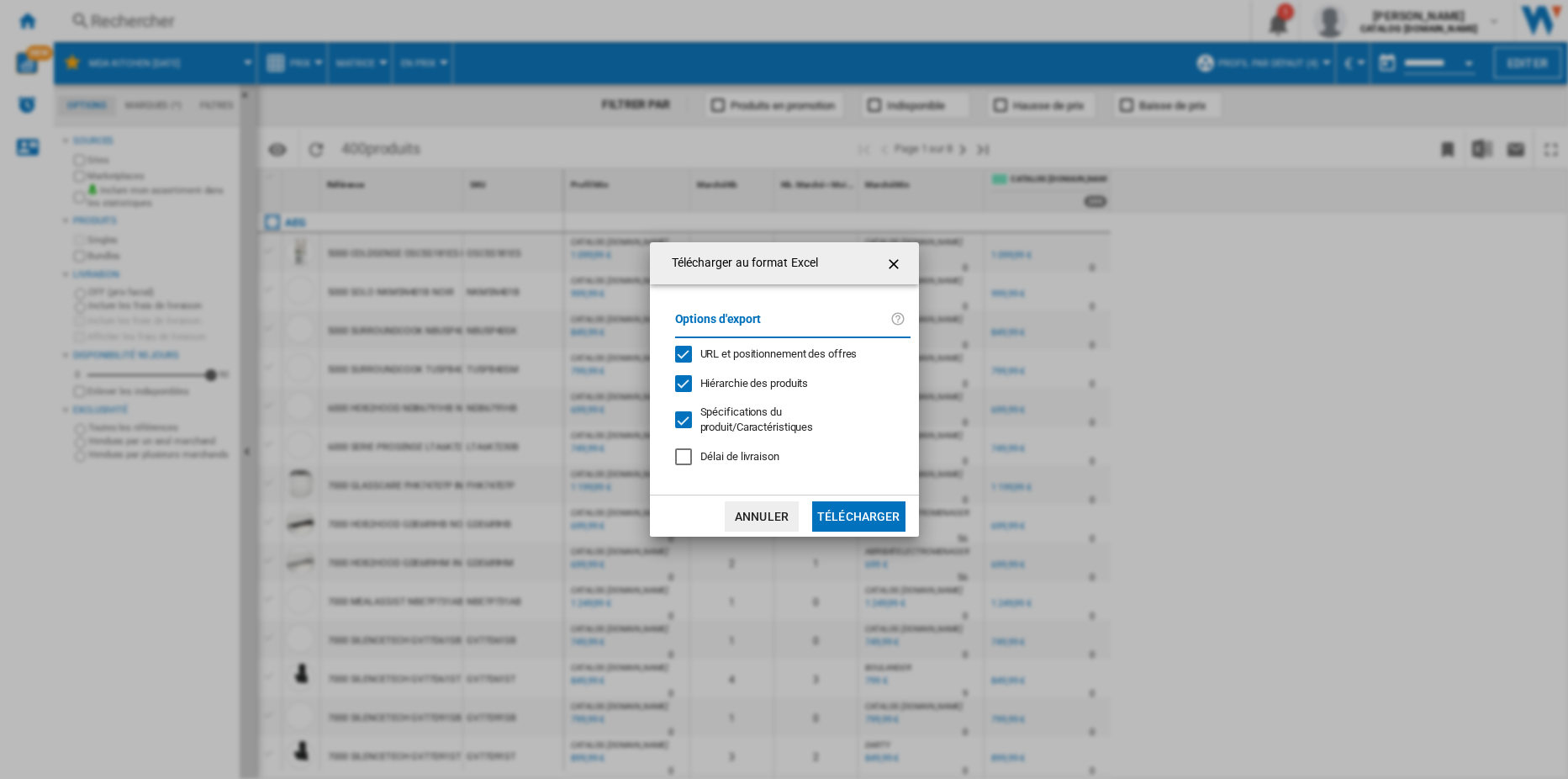
click at [1242, 145] on div "Télécharger au format Excel Options d'export URL et positionnement des offres H…" at bounding box center [784, 390] width 1568 height 779
click at [868, 519] on button "Télécharger" at bounding box center [858, 516] width 93 height 31
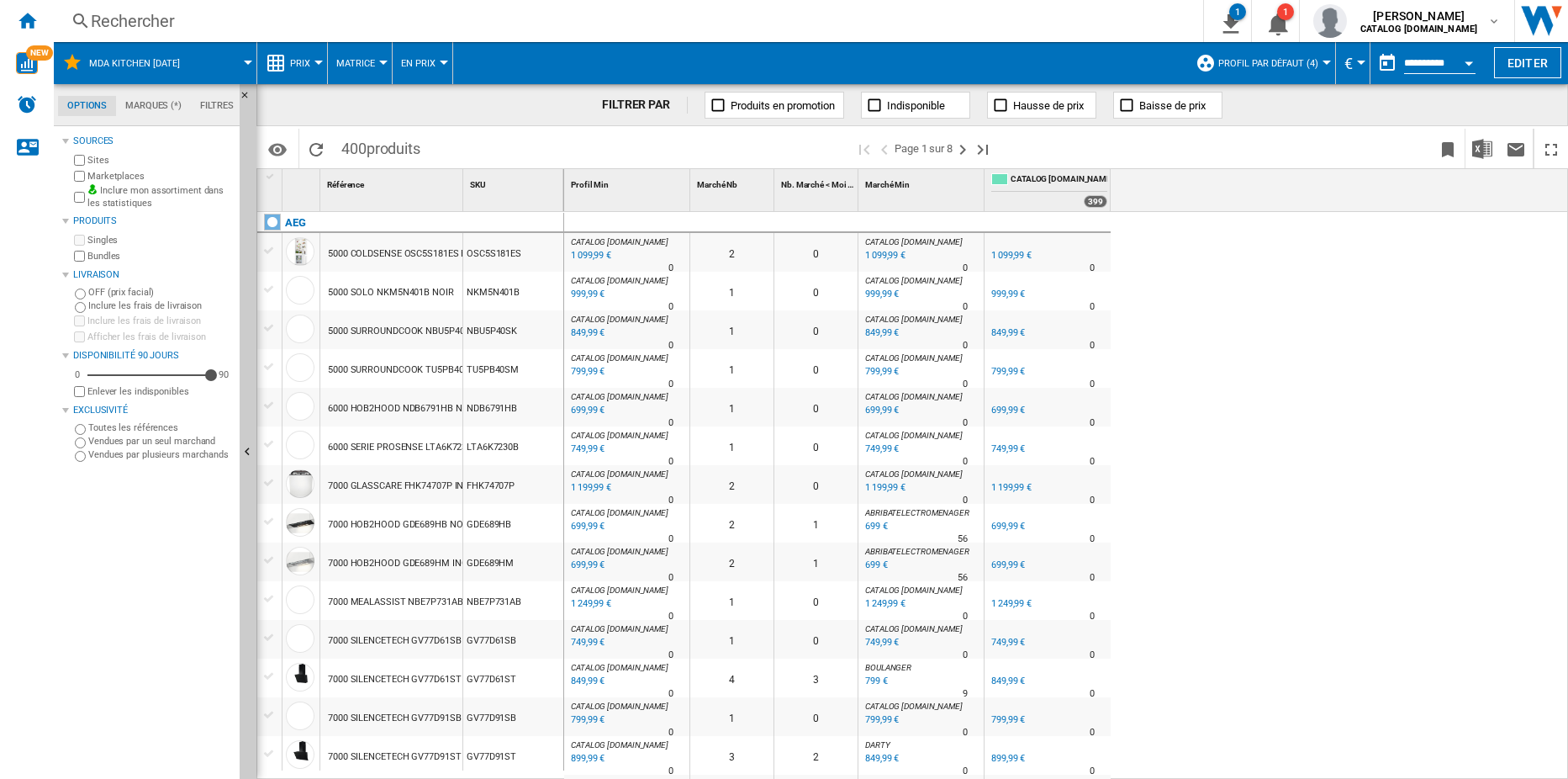
drag, startPoint x: 1298, startPoint y: 590, endPoint x: 1323, endPoint y: 582, distance: 26.2
click at [1242, 590] on div "0 0 CATALOG [DOMAIN_NAME] : 0.0 % 1 099,99 € % N/A 0 CATALOG [DOMAIN_NAME] : 2 …" at bounding box center [1066, 496] width 1005 height 568
drag, startPoint x: 1202, startPoint y: 372, endPoint x: 1277, endPoint y: 214, distance: 174.9
click at [1202, 372] on div "0 0 CATALOG [DOMAIN_NAME] : 0.0 % 1 099,99 € % N/A 0 CATALOG [DOMAIN_NAME] : 2 …" at bounding box center [1066, 496] width 1005 height 568
